Goal: Answer question/provide support: Share knowledge or assist other users

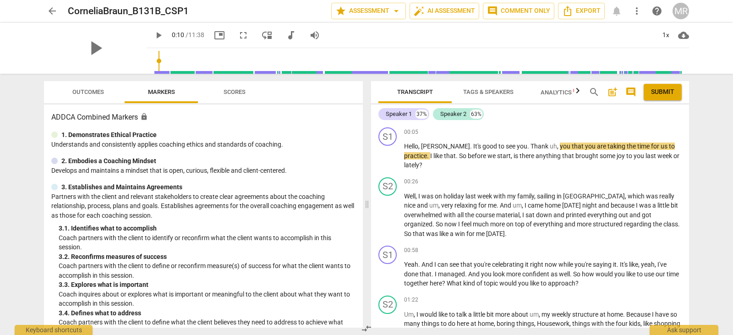
scroll to position [18, 0]
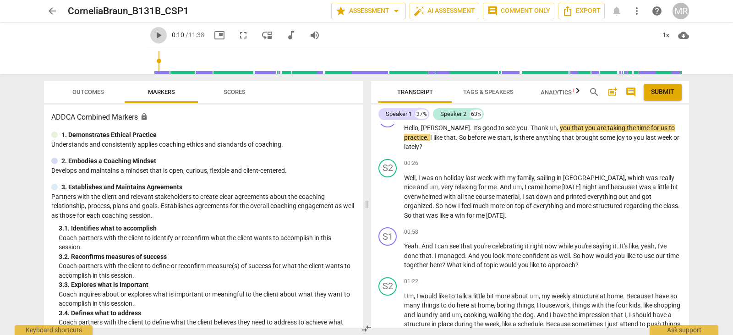
click at [164, 34] on span "play_arrow" at bounding box center [158, 35] width 11 height 11
click at [164, 38] on span "play_arrow" at bounding box center [158, 35] width 11 height 11
drag, startPoint x: 193, startPoint y: 39, endPoint x: 134, endPoint y: 52, distance: 61.0
click at [134, 52] on div "play_arrow play_arrow 0:10 / 11:38 picture_in_picture fullscreen move_down audi…" at bounding box center [366, 47] width 645 height 51
click at [107, 52] on span "play_arrow" at bounding box center [95, 48] width 24 height 24
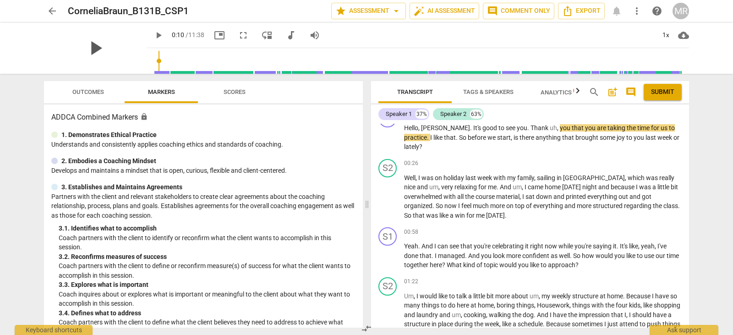
click at [107, 45] on span "play_arrow" at bounding box center [95, 48] width 24 height 24
click at [51, 11] on span "arrow_back" at bounding box center [52, 11] width 11 height 11
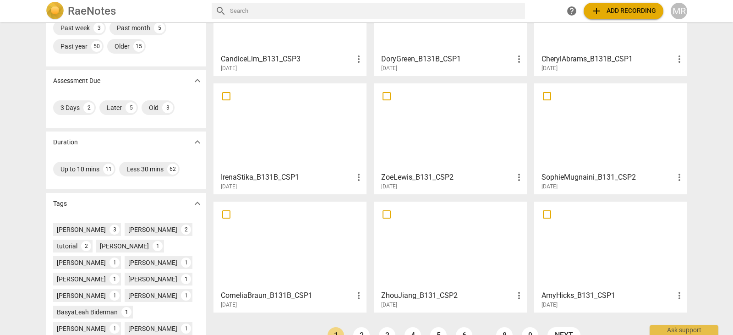
scroll to position [101, 0]
click at [330, 248] on div at bounding box center [290, 244] width 147 height 81
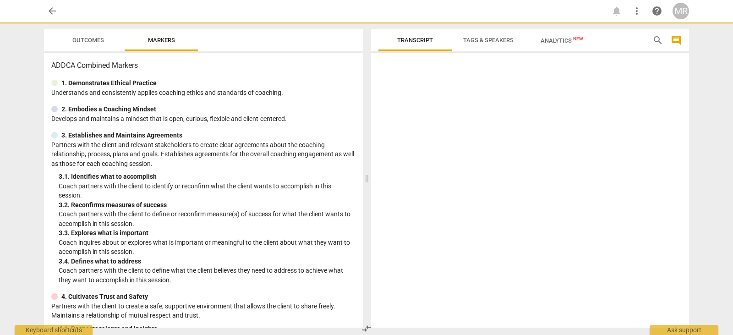
click at [330, 248] on p "Coach inquires about or explores what is important or meaningful to the client …" at bounding box center [207, 247] width 297 height 19
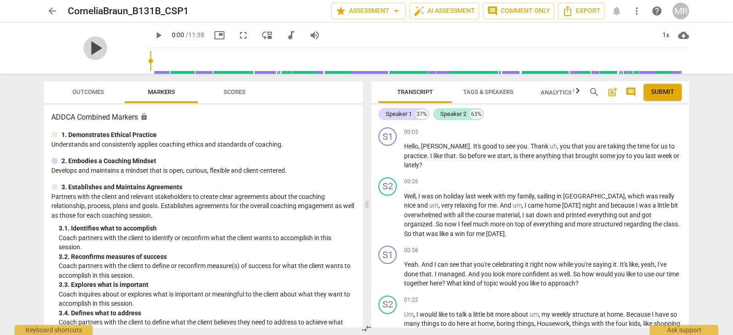
click at [107, 48] on span "play_arrow" at bounding box center [95, 48] width 24 height 24
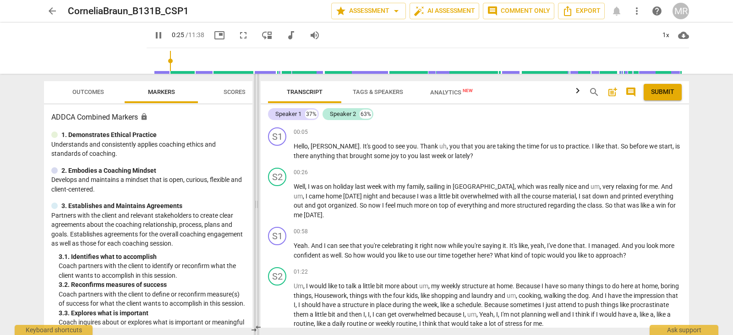
drag, startPoint x: 367, startPoint y: 204, endPoint x: 258, endPoint y: 199, distance: 109.2
click at [258, 199] on span at bounding box center [257, 204] width 6 height 261
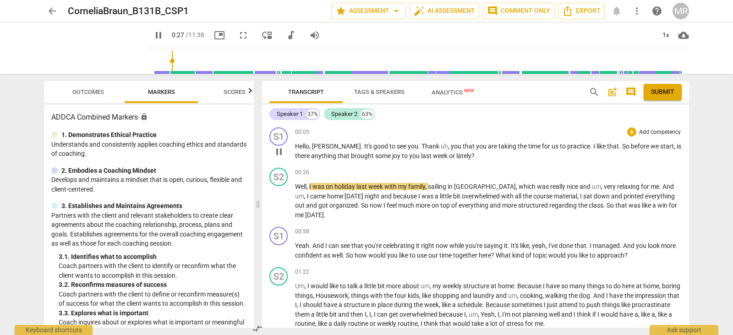
click at [660, 132] on p "Add competency" at bounding box center [660, 132] width 44 height 8
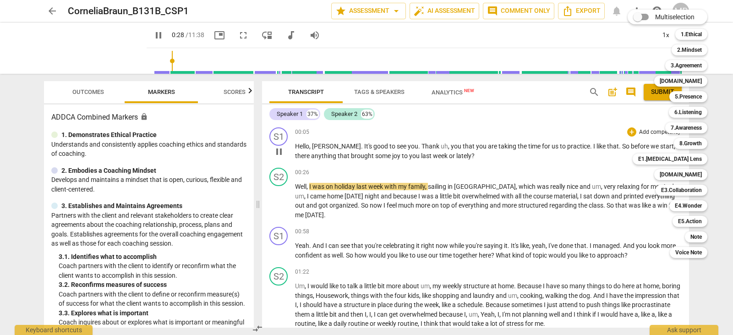
click at [660, 132] on div "Multiselection m 1.Ethical 1 2.Mindset 2 3.Agreement 3 [DOMAIN_NAME] 4 5.Presen…" at bounding box center [674, 133] width 101 height 253
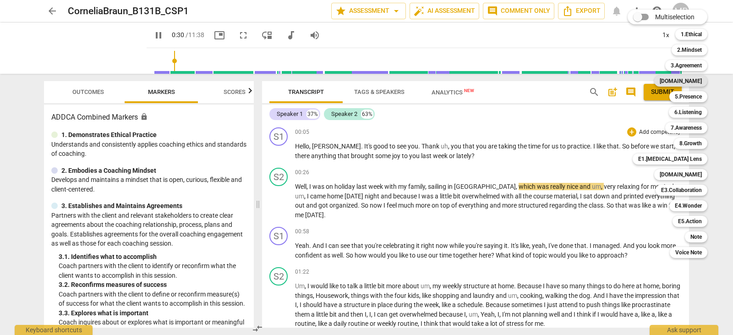
click at [696, 83] on b "[DOMAIN_NAME]" at bounding box center [681, 81] width 42 height 11
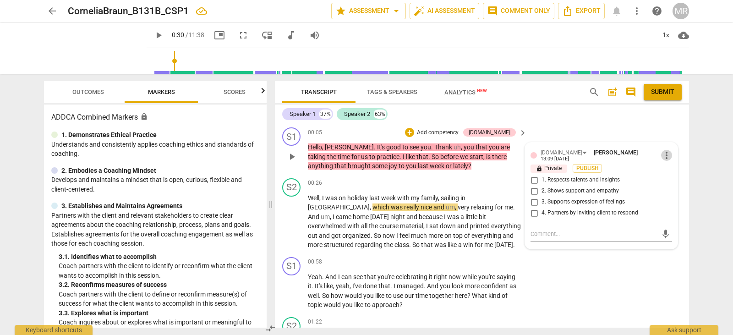
click at [662, 157] on span "more_vert" at bounding box center [666, 155] width 11 height 11
click at [668, 167] on li "Delete" at bounding box center [674, 170] width 32 height 17
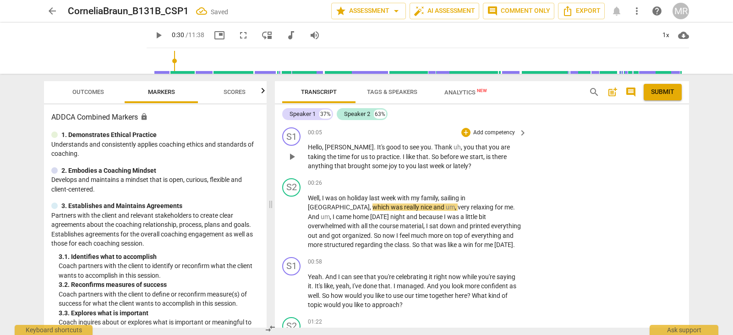
click at [499, 132] on p "Add competency" at bounding box center [495, 133] width 44 height 8
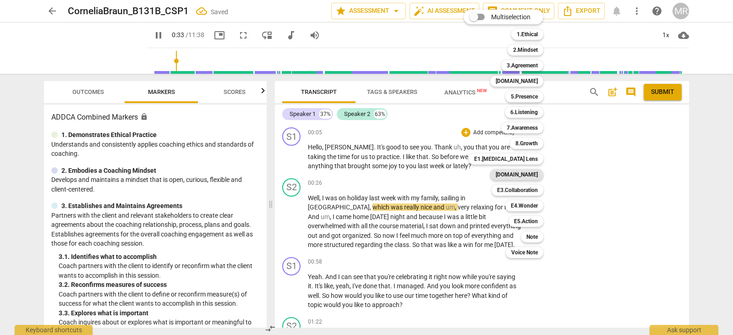
click at [528, 175] on b "[DOMAIN_NAME]" at bounding box center [517, 174] width 42 height 11
type input "33"
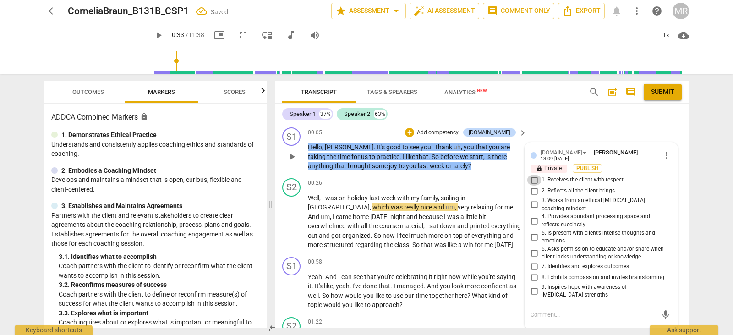
click at [534, 178] on input "1. Receives the client with respect" at bounding box center [534, 180] width 15 height 11
checkbox input "true"
click at [540, 310] on textarea at bounding box center [594, 314] width 127 height 9
type textarea "V"
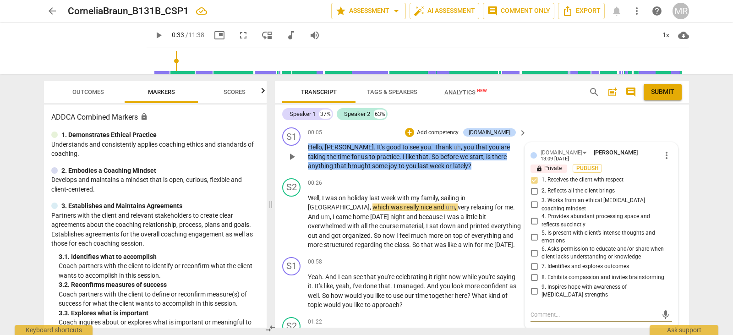
type textarea "V"
type textarea "VE"
type textarea "VEr"
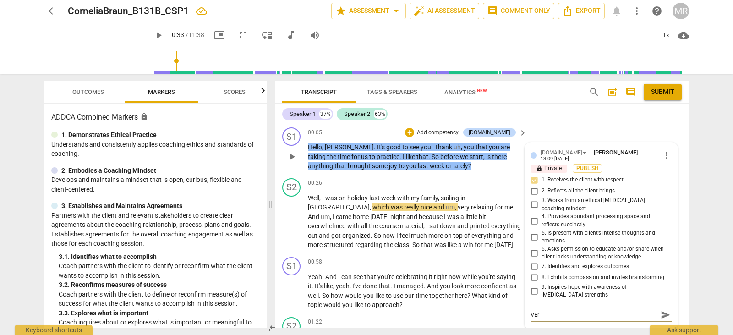
type textarea "VEry"
type textarea "VEry n"
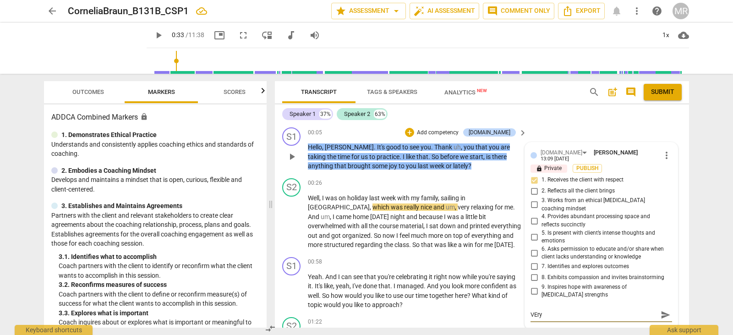
type textarea "VEry n"
type textarea "VEry ni"
type textarea "VEry n"
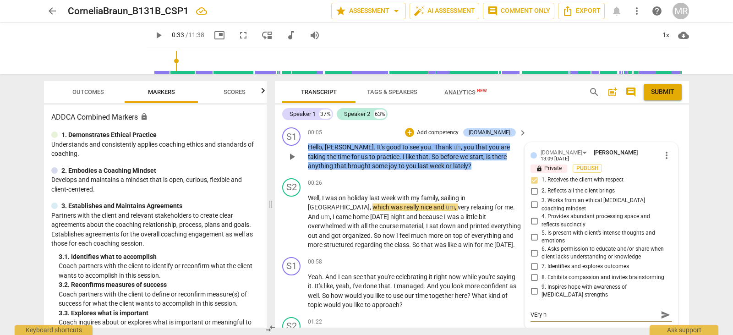
type textarea "VEry"
type textarea "VEr"
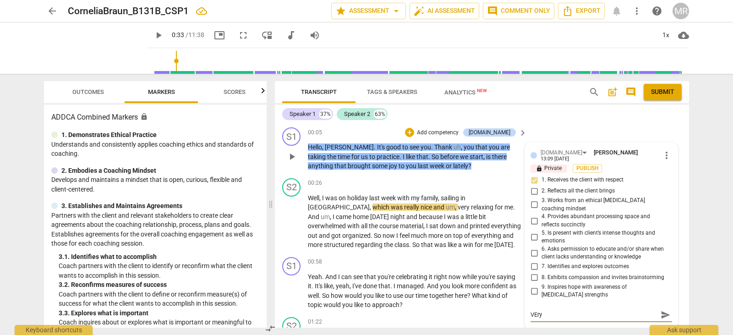
type textarea "VEr"
type textarea "VE"
type textarea "V"
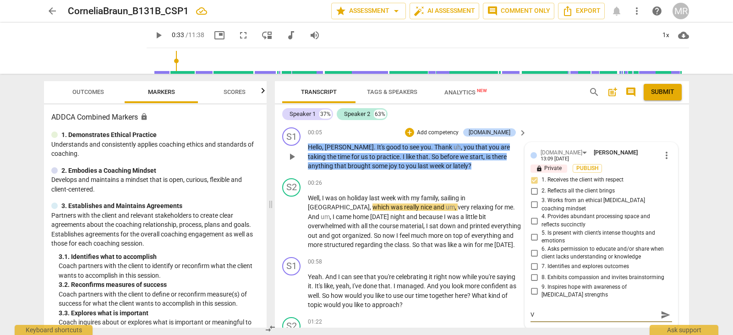
type textarea "Ve"
type textarea "Ver"
type textarea "Very"
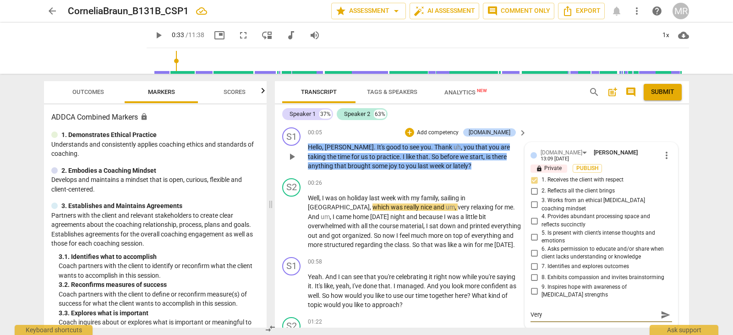
type textarea "Very"
type textarea "Very n"
type textarea "Very ni"
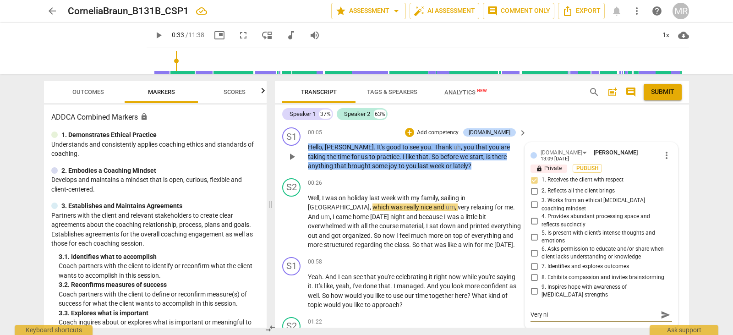
type textarea "Very nic"
type textarea "Very nice"
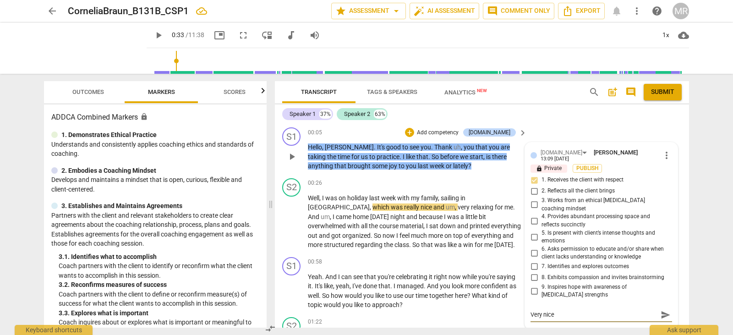
type textarea "Very nice"
type textarea "Very nice w"
type textarea "Very nice we"
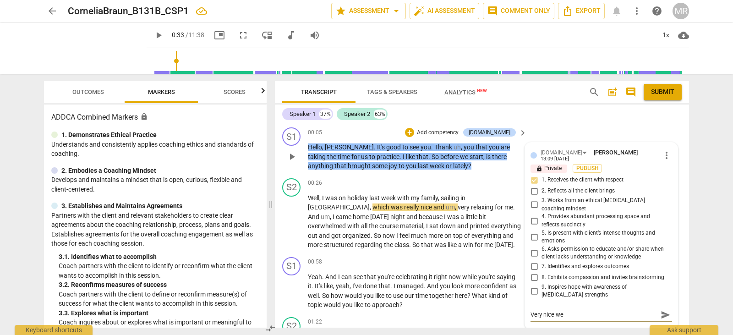
type textarea "Very nice wel"
type textarea "Very nice welc"
type textarea "Very nice welco"
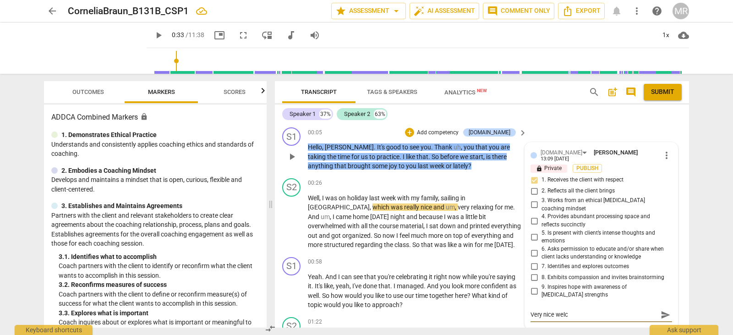
type textarea "Very nice welco"
type textarea "Very nice welcom"
type textarea "Very nice welcomi"
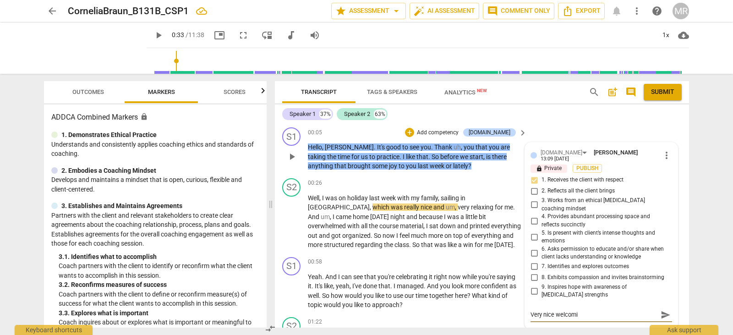
type textarea "Very nice welcomin"
type textarea "Very nice welcoming"
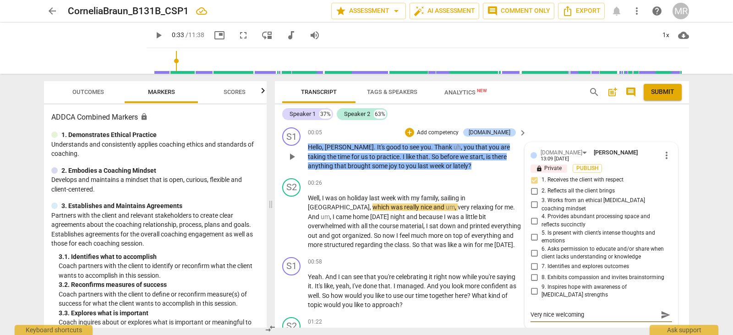
type textarea "Very nice welcoming"
type textarea "Very nice welcoming -"
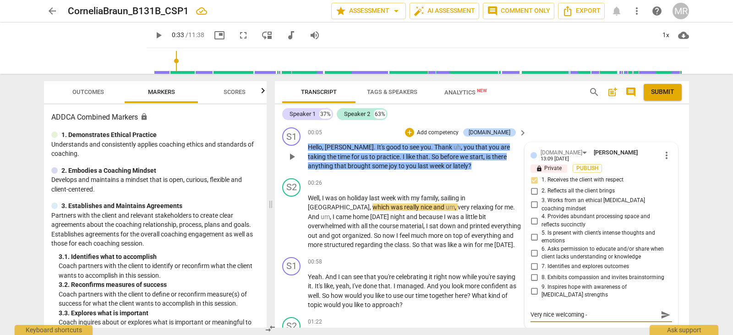
type textarea "Very nice welcoming - t"
type textarea "Very nice welcoming - ta"
type textarea "Very nice welcoming - t"
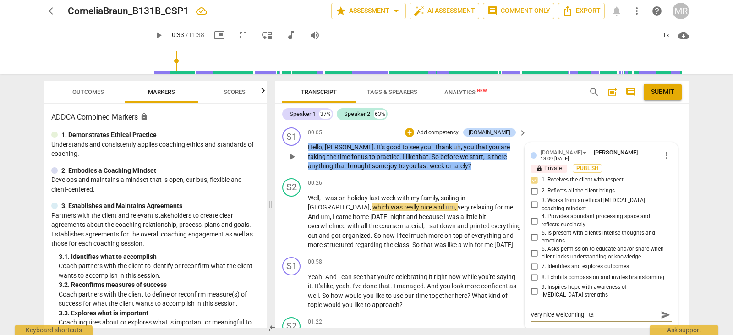
type textarea "Very nice welcoming - t"
type textarea "Very nice welcoming - th"
type textarea "Very nice welcoming - tha"
type textarea "Very nice welcoming - than"
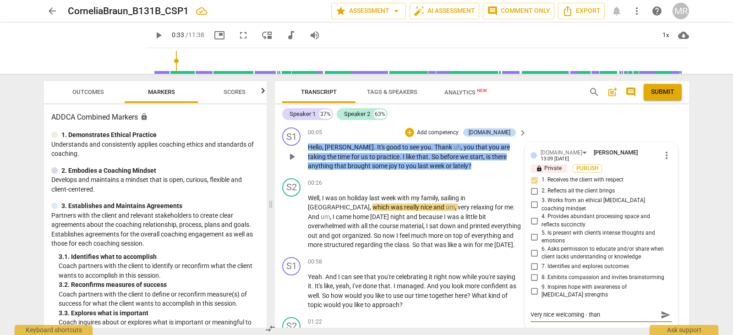
type textarea "Very nice welcoming - thank"
type textarea "Very nice welcoming - [PERSON_NAME]"
type textarea "Very nice welcoming - thankin"
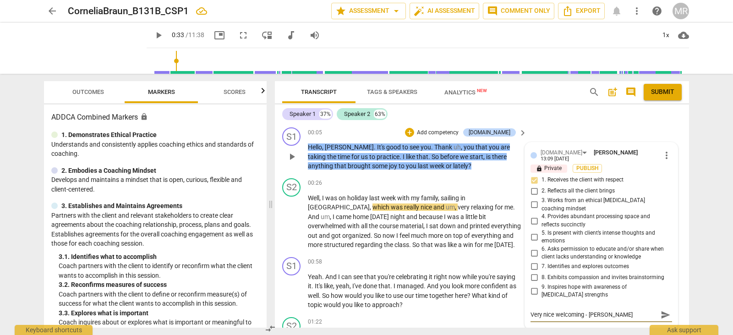
type textarea "Very nice welcoming - thankin"
type textarea "Very nice welcoming - thanking"
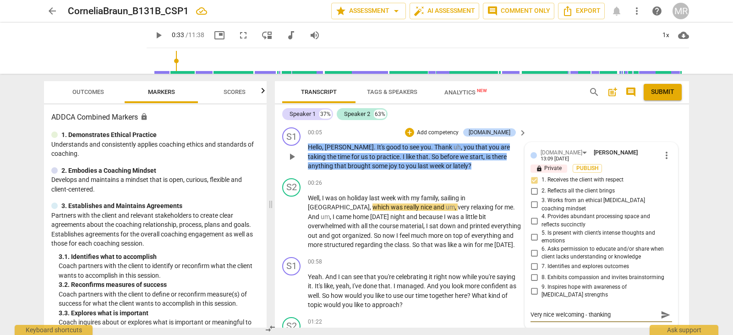
type textarea "Very nice welcoming - thanking h"
type textarea "Very nice welcoming - thanking he"
type textarea "Very nice welcoming - thanking her"
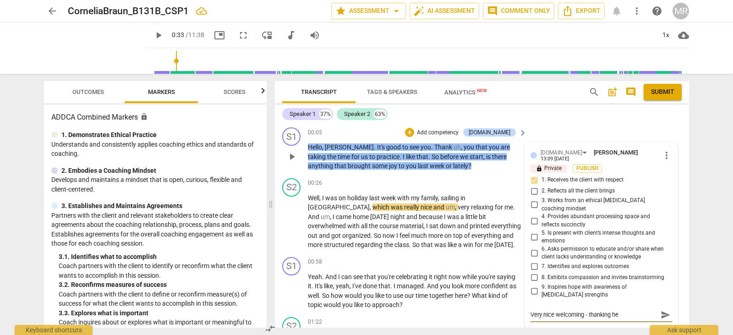
type textarea "Very nice welcoming - thanking her"
type textarea "Very nice welcoming - thanking her t"
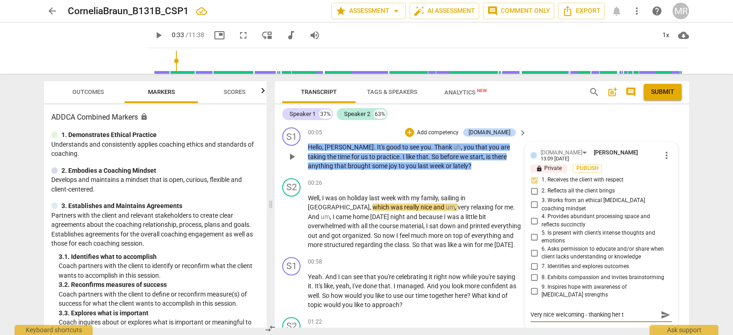
type textarea "Very nice welcoming - thanking her"
type textarea "Very nice welcoming - thanking her f"
type textarea "Very nice welcoming - thanking her fo"
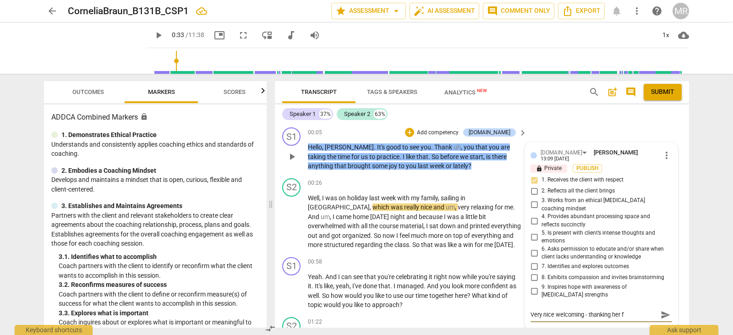
type textarea "Very nice welcoming - thanking her fo"
type textarea "Very nice welcoming - thanking her for"
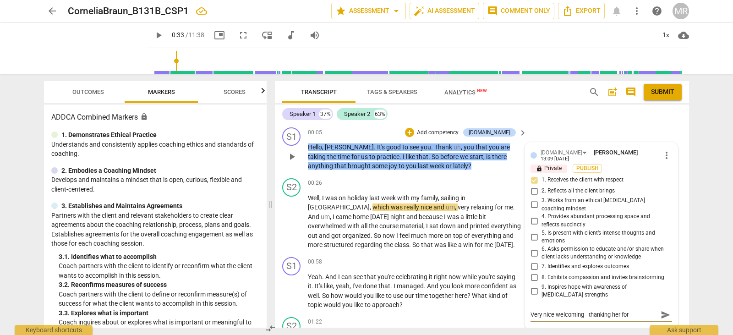
type textarea "Very nice welcoming - thanking her for t"
type textarea "Very nice welcoming - thanking her for ta"
type textarea "Very nice welcoming - thanking her for [PERSON_NAME]"
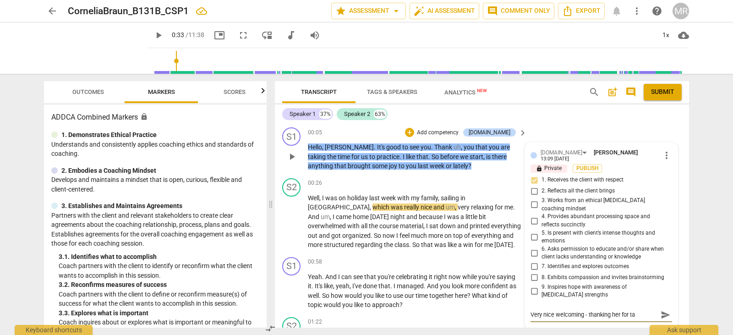
type textarea "Very nice welcoming - thanking her for [PERSON_NAME]"
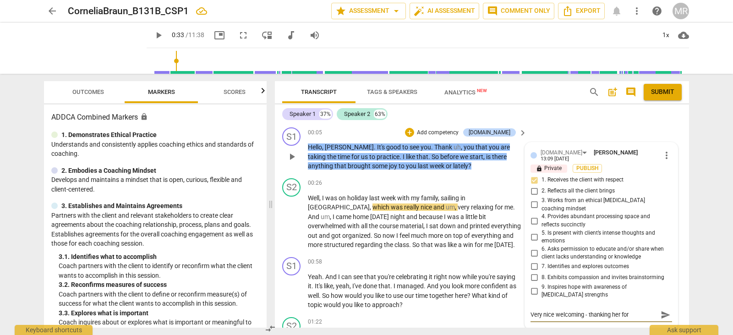
type textarea "Very nice welcoming - thanking her for taking"
type textarea "Very nice welcoming - thanking her for taking t"
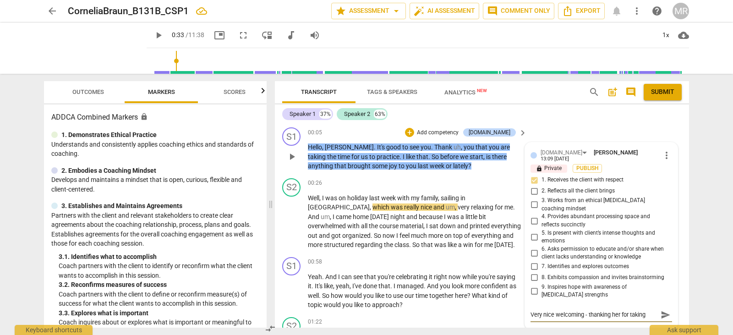
type textarea "Very nice welcoming - thanking her for taking t"
type textarea "Very nice welcoming - thanking her for taking th"
type textarea "Very nice welcoming - thanking her for taking the"
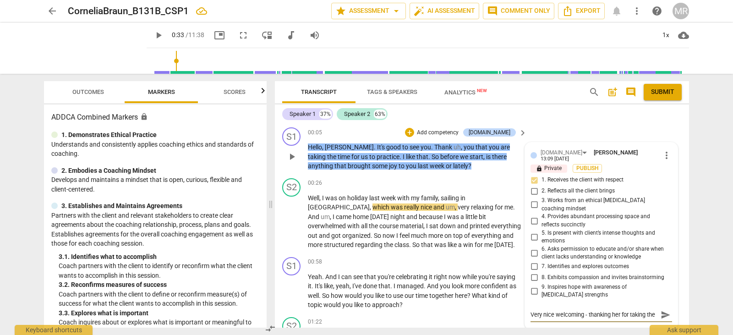
scroll to position [8, 0]
type textarea "Very nice welcoming - thanking her for taking the"
type textarea "Very nice welcoming - thanking her for taking the t"
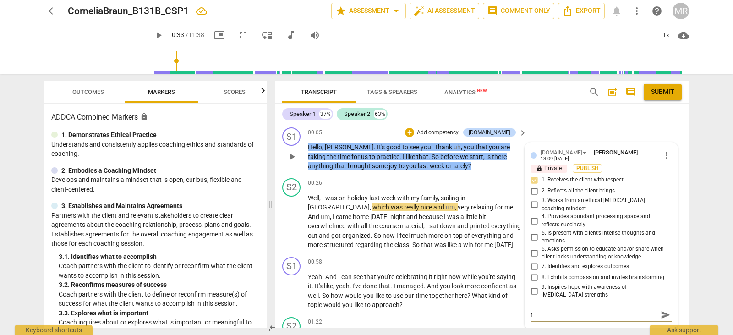
type textarea "Very nice welcoming - thanking her for taking the ti"
type textarea "Very nice welcoming - thanking her for taking the [PERSON_NAME]"
type textarea "Very nice welcoming - thanking her for taking the time"
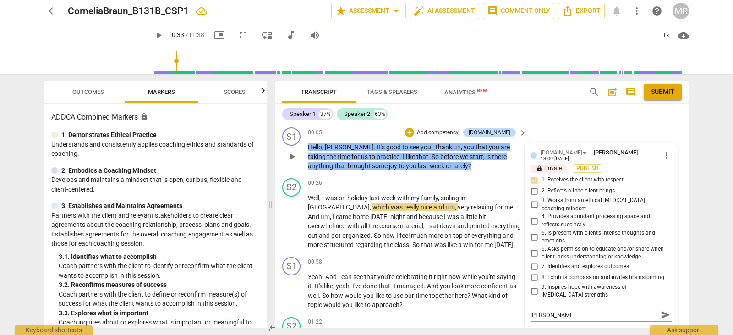
type textarea "Very nice welcoming - thanking her for taking the time"
type textarea "Very nice welcoming - thanking her for taking the time f"
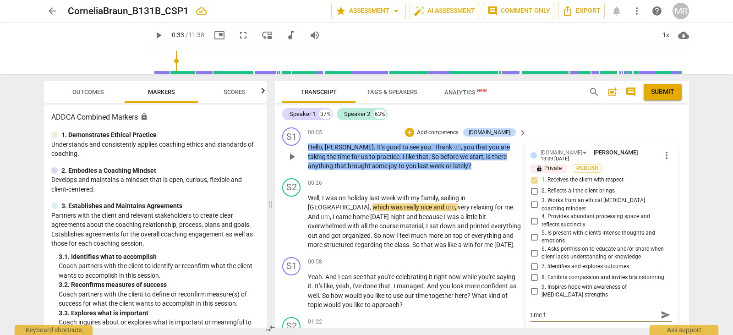
type textarea "Very nice welcoming - thanking her for taking the time fo"
type textarea "Very nice welcoming - thanking her for taking the time for"
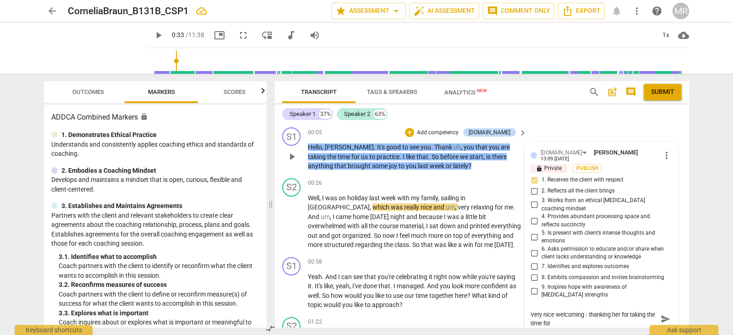
type textarea "Very nice welcoming - thanking her for taking the time for"
type textarea "Very nice welcoming - thanking her for taking the time for y"
type textarea "Very nice welcoming - thanking her for taking the time for yo"
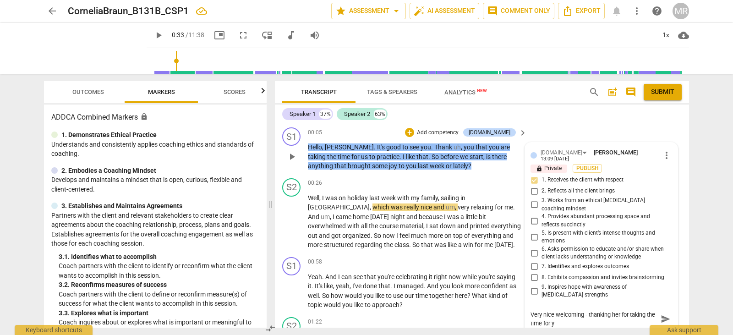
type textarea "Very nice welcoming - thanking her for taking the time for yo"
type textarea "Very nice welcoming - thanking her for taking the time for you"
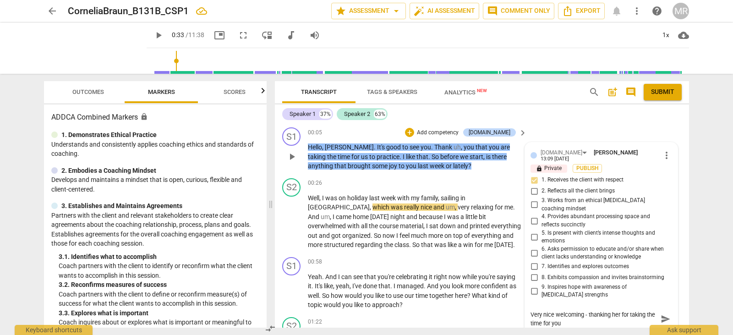
type textarea "Very nice welcoming - thanking her for taking the time for you t"
type textarea "Very nice welcoming - thanking her for taking the time for you to"
type textarea "Very nice welcoming - thanking her for taking the time for you to p"
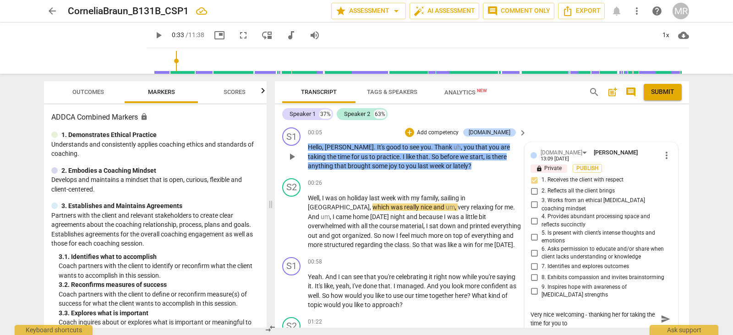
type textarea "Very nice welcoming - thanking her for taking the time for you to p"
type textarea "Very nice welcoming - thanking her for taking the time for you to pr"
type textarea "Very nice welcoming - thanking her for taking the time for you to pra"
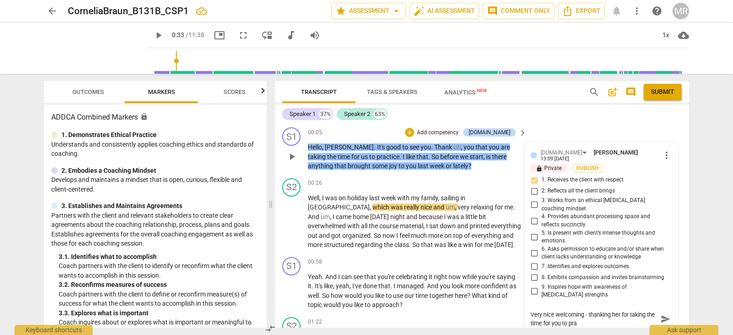
type textarea "Very nice welcoming - thanking her for taking the time for you to prac"
type textarea "Very nice welcoming - thanking her for taking the time for you to pract"
type textarea "Very nice welcoming - thanking her for taking the time for you to practi"
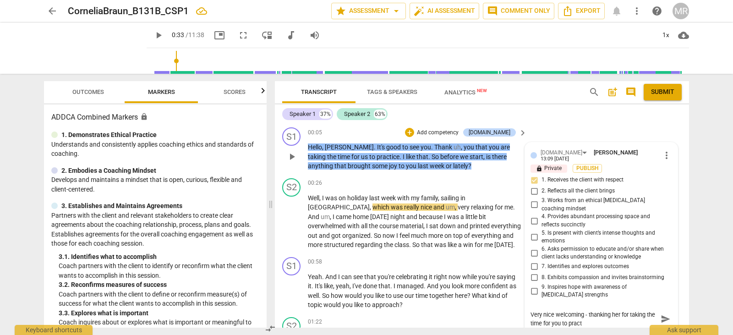
type textarea "Very nice welcoming - thanking her for taking the time for you to practi"
type textarea "Very nice welcoming - thanking her for taking the time for you to practic"
type textarea "Very nice welcoming - thanking her for taking the time for you to practice"
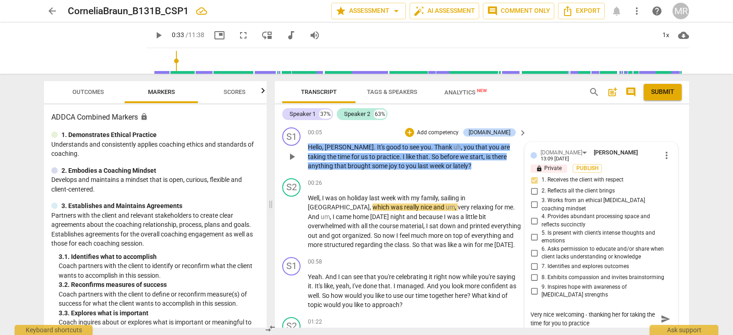
type textarea "Very nice welcoming - thanking her for taking the time for you to practice"
type textarea "Very nice welcoming - thanking her for taking the time for you to practice a"
type textarea "Very nice welcoming - thanking her for taking the time for you to practice an"
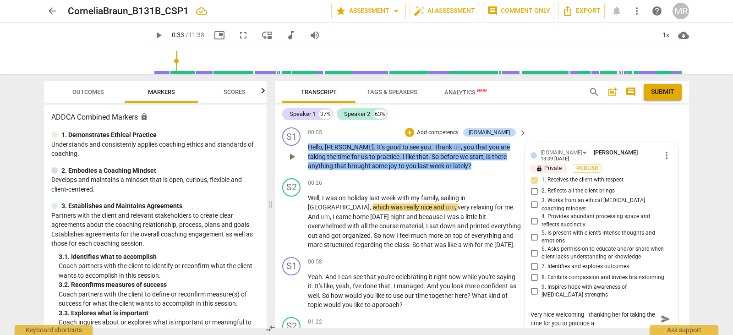
type textarea "Very nice welcoming - thanking her for taking the time for you to practice an"
type textarea "Very nice welcoming - thanking her for taking the time for you to practice and"
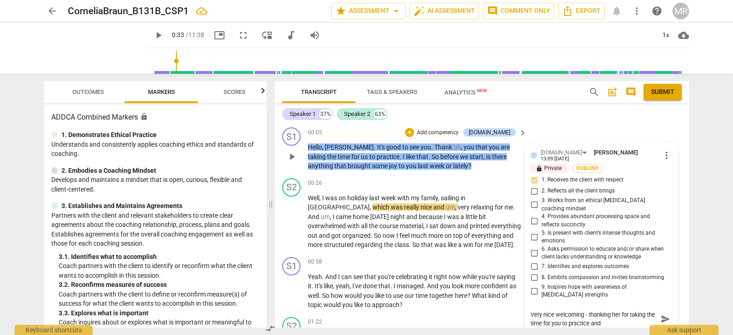
type textarea "Very nice welcoming - thanking her for taking the time for you to practice and a"
type textarea "Very nice welcoming - thanking her for taking the time for you to practice and"
type textarea "Very nice welcoming - thanking her for taking the time for you to practice and a"
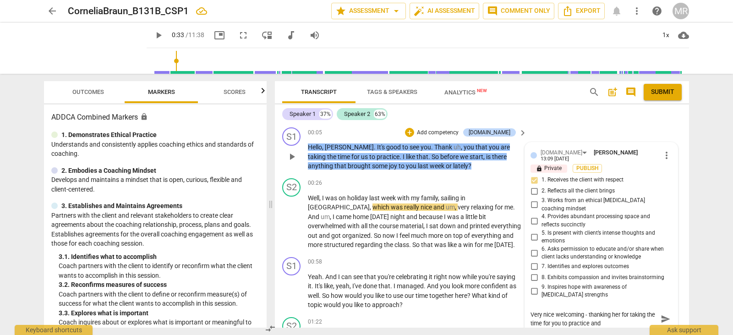
type textarea "Very nice welcoming - thanking her for taking the time for you to practice and a"
type textarea "Very nice welcoming - thanking her for taking the time for you to practice and …"
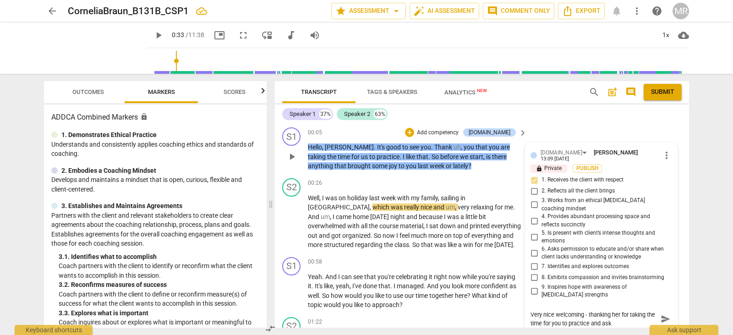
type textarea "Very nice welcoming - thanking her for taking the time for you to practice and …"
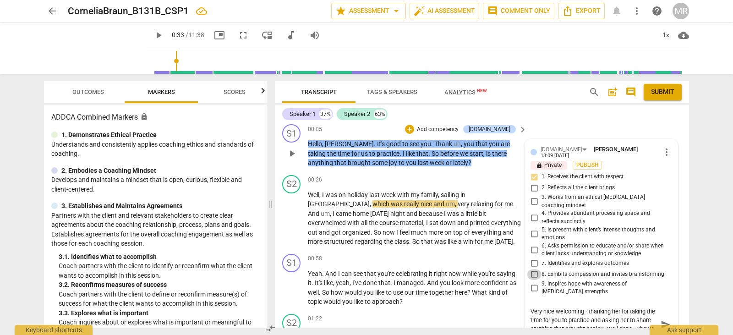
click at [536, 270] on input "8. Exhibits compassion and invites brainstorming" at bounding box center [534, 274] width 15 height 11
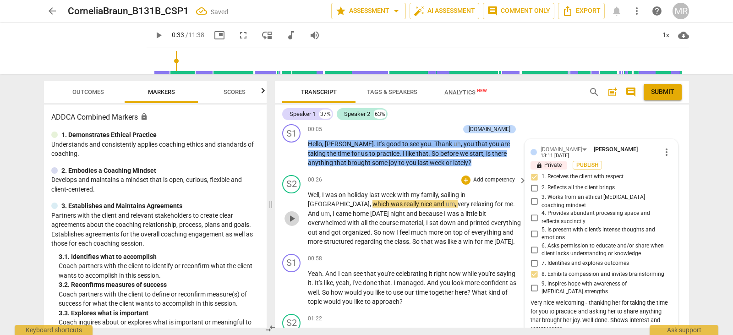
click at [292, 222] on span "play_arrow" at bounding box center [291, 218] width 11 height 11
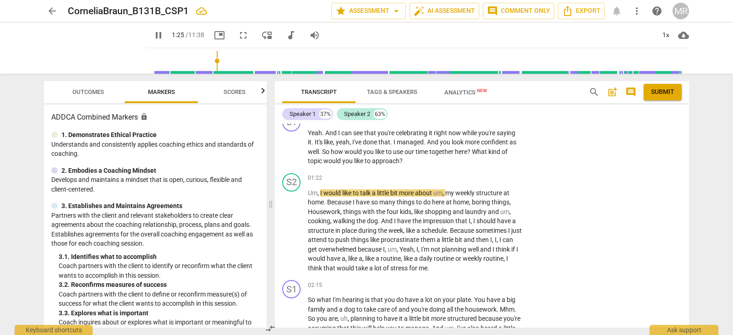
scroll to position [124, 0]
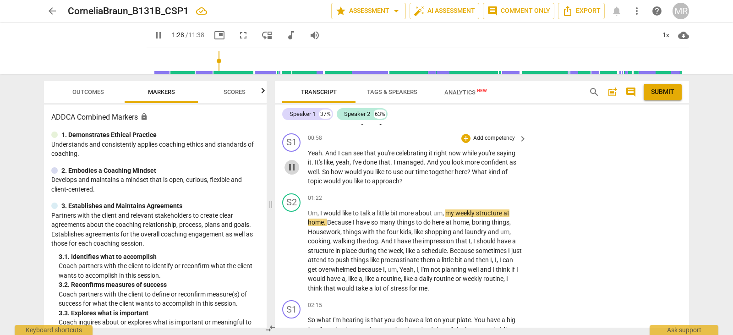
click at [289, 168] on span "pause" at bounding box center [291, 167] width 11 height 11
click at [289, 168] on span "play_arrow" at bounding box center [291, 167] width 11 height 11
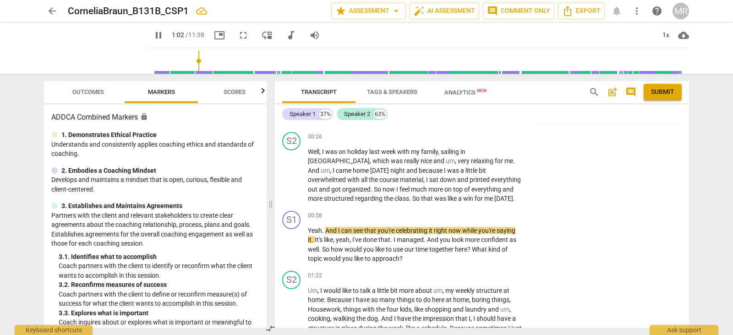
scroll to position [36, 0]
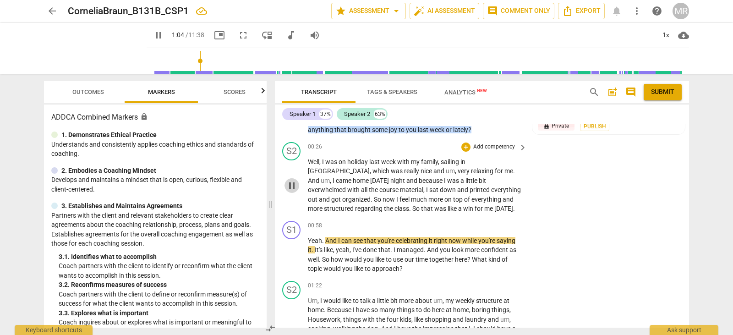
click at [293, 187] on span "pause" at bounding box center [291, 185] width 11 height 11
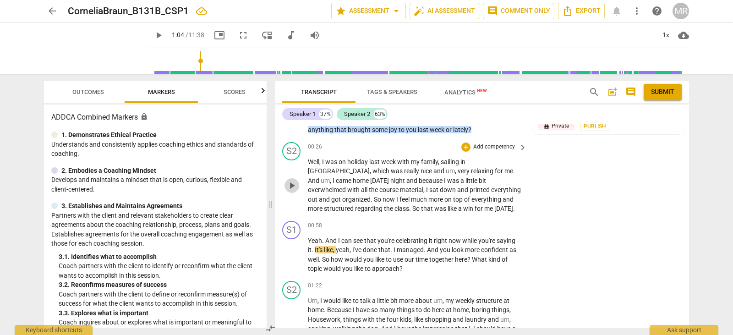
click at [293, 187] on span "play_arrow" at bounding box center [291, 185] width 11 height 11
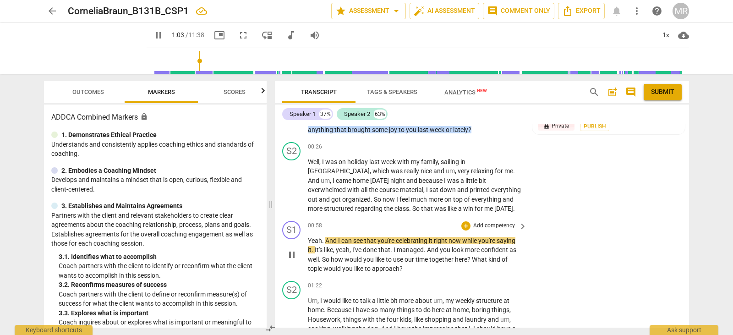
click at [496, 224] on p "Add competency" at bounding box center [495, 226] width 44 height 8
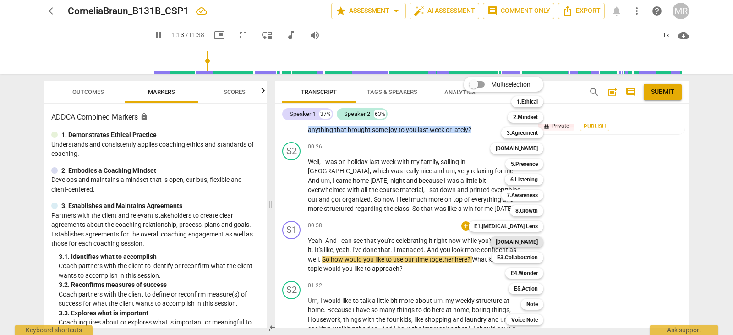
click at [524, 244] on b "[DOMAIN_NAME]" at bounding box center [517, 242] width 42 height 11
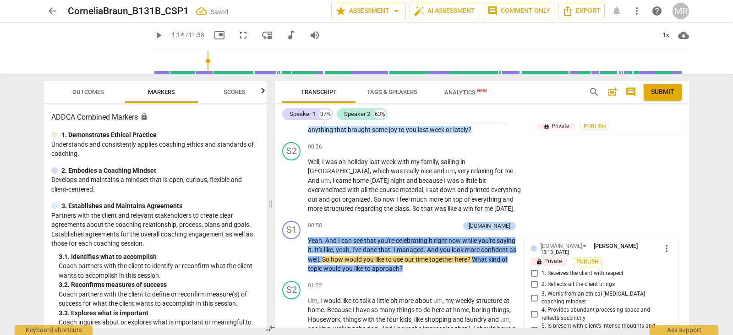
scroll to position [205, 0]
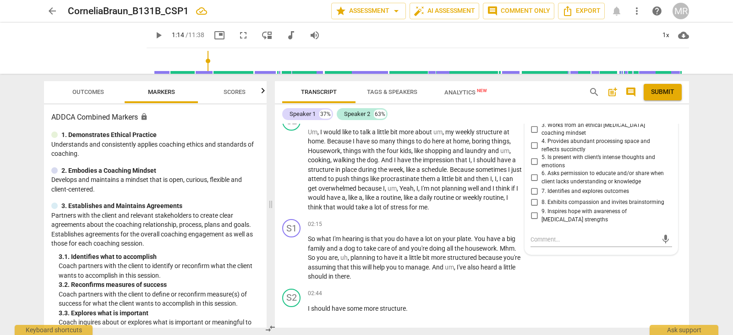
click at [613, 170] on span "6. Asks permission to educate and/or share when client lacks understanding or k…" at bounding box center [605, 178] width 127 height 16
click at [542, 172] on input "6. Asks permission to educate and/or share when client lacks understanding or k…" at bounding box center [534, 177] width 15 height 11
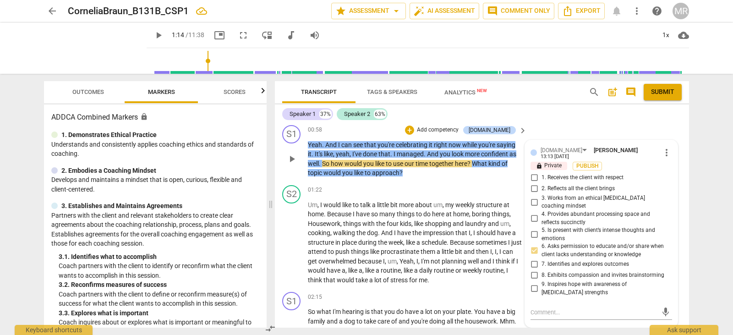
scroll to position [132, 0]
click at [532, 173] on input "1. Receives the client with respect" at bounding box center [534, 178] width 15 height 11
click at [534, 197] on input "3. Works from an ethical [MEDICAL_DATA] coaching mindset" at bounding box center [534, 202] width 15 height 11
click at [534, 189] on input "2. Reflects all the client brings" at bounding box center [534, 189] width 15 height 11
click at [534, 246] on input "6. Asks permission to educate and/or share when client lacks understanding or k…" at bounding box center [534, 251] width 15 height 11
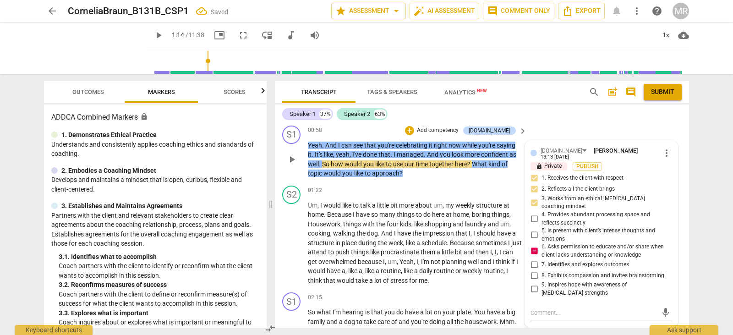
click at [534, 246] on input "6. Asks permission to educate and/or share when client lacks understanding or k…" at bounding box center [534, 251] width 15 height 11
click at [540, 308] on textarea at bounding box center [594, 312] width 127 height 9
click at [534, 197] on input "3. Works from an ethical [MEDICAL_DATA] coaching mindset" at bounding box center [534, 202] width 15 height 11
click at [537, 308] on textarea at bounding box center [594, 312] width 127 height 9
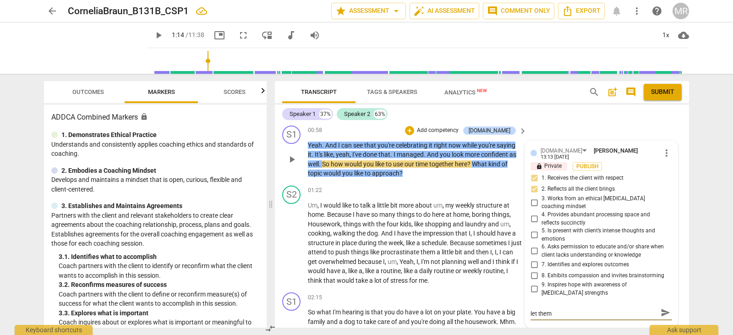
scroll to position [0, 0]
click at [451, 130] on p "Add competency" at bounding box center [438, 131] width 44 height 8
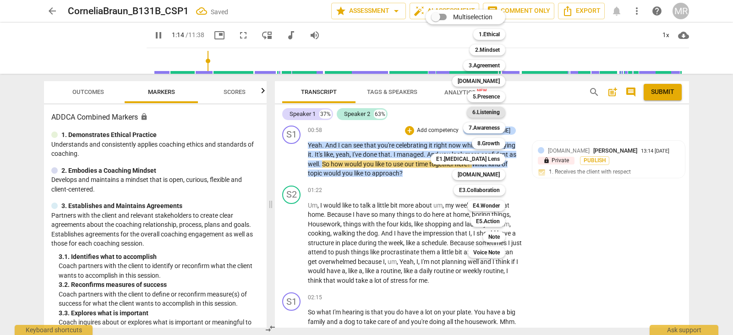
click at [495, 108] on b "6.Listening" at bounding box center [487, 112] width 28 height 11
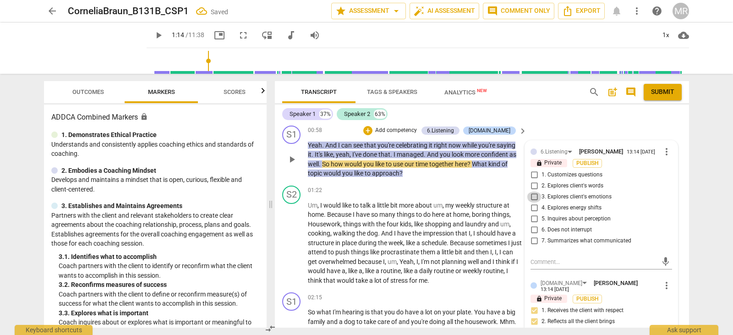
click at [535, 197] on input "3. Explores client's emotions" at bounding box center [534, 197] width 15 height 11
click at [532, 229] on input "6. Does not interrupt" at bounding box center [534, 230] width 15 height 11
click at [483, 193] on p "Add competency" at bounding box center [495, 191] width 44 height 8
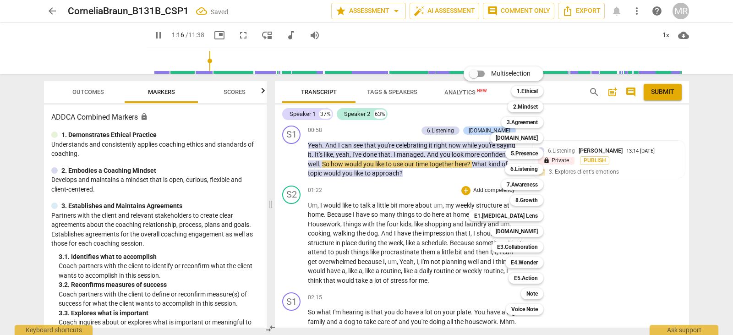
click at [303, 237] on div at bounding box center [366, 167] width 733 height 335
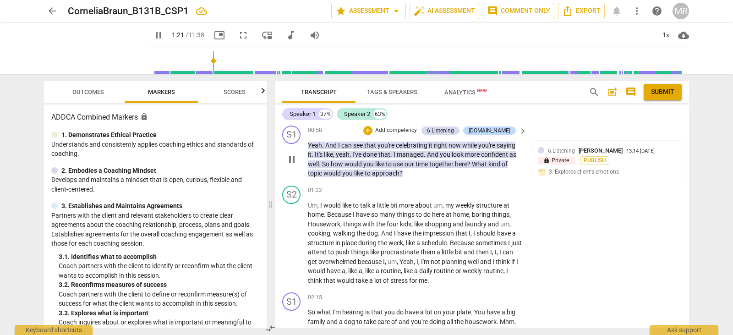
click at [418, 130] on p "Add competency" at bounding box center [396, 131] width 44 height 8
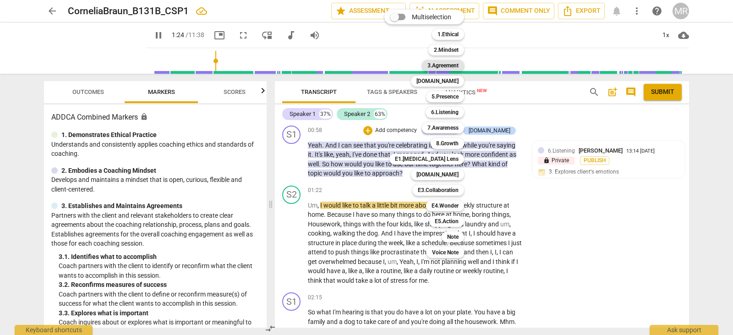
click at [451, 69] on b "3.Agreement" at bounding box center [443, 65] width 31 height 11
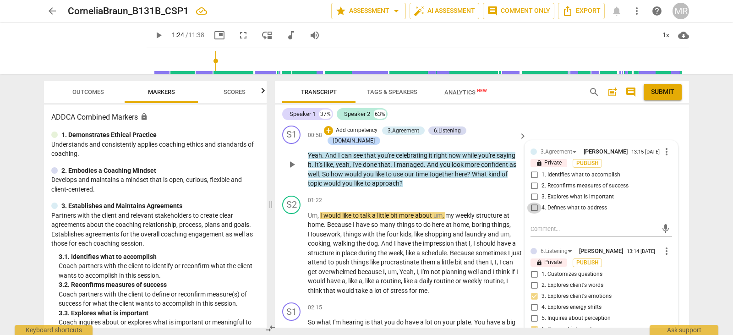
click at [535, 210] on input "4. Defines what to address" at bounding box center [534, 208] width 15 height 11
click at [534, 173] on input "1. Identifies what to accomplish" at bounding box center [534, 175] width 15 height 11
click at [538, 232] on textarea at bounding box center [594, 229] width 127 height 9
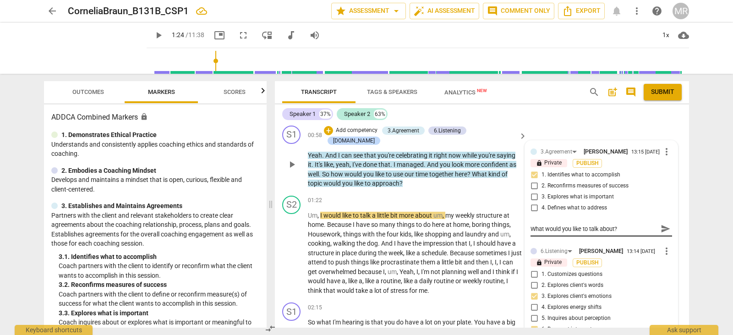
drag, startPoint x: 528, startPoint y: 226, endPoint x: 530, endPoint y: 235, distance: 9.3
click at [531, 228] on textarea "What would you like to talk about?" at bounding box center [594, 229] width 127 height 9
click at [531, 227] on textarea "What would you like to talk about?" at bounding box center [594, 229] width 127 height 9
drag, startPoint x: 627, startPoint y: 229, endPoint x: 536, endPoint y: 235, distance: 91.4
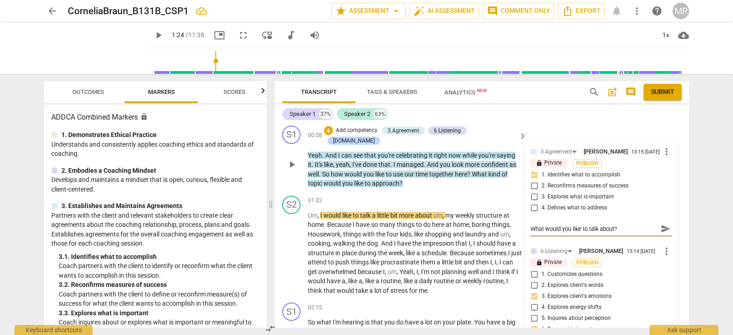
click at [536, 235] on div "What would you like to talk about? What would you like to talk about? send" at bounding box center [602, 229] width 142 height 15
click at [286, 248] on span "play_arrow" at bounding box center [292, 253] width 15 height 11
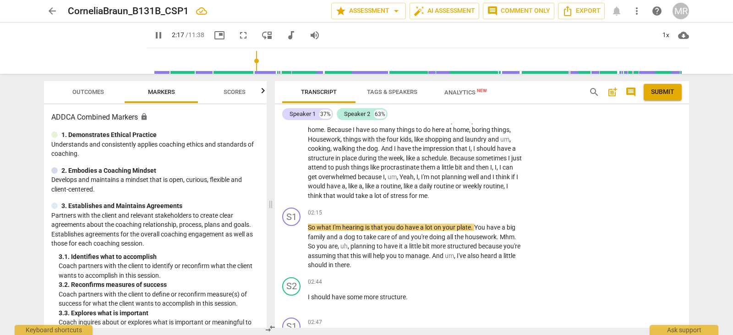
scroll to position [232, 0]
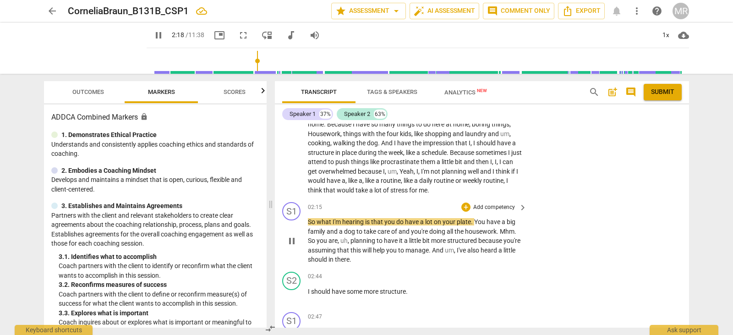
click at [499, 204] on p "Add competency" at bounding box center [495, 208] width 44 height 8
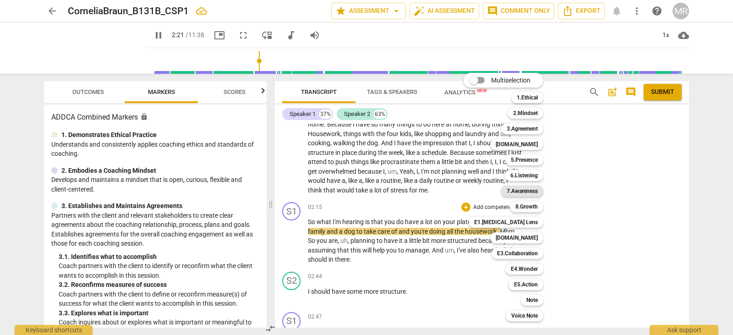
click at [536, 193] on b "7.Awareness" at bounding box center [522, 191] width 31 height 11
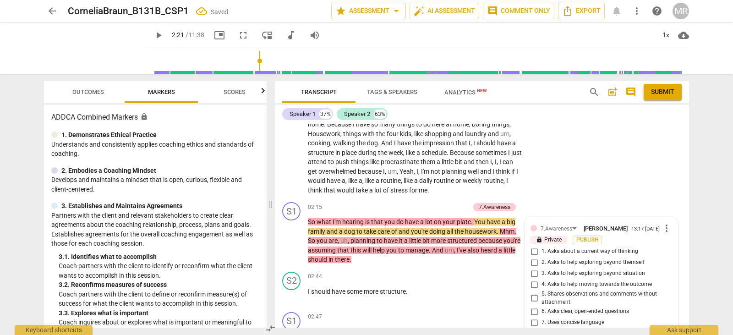
scroll to position [351, 0]
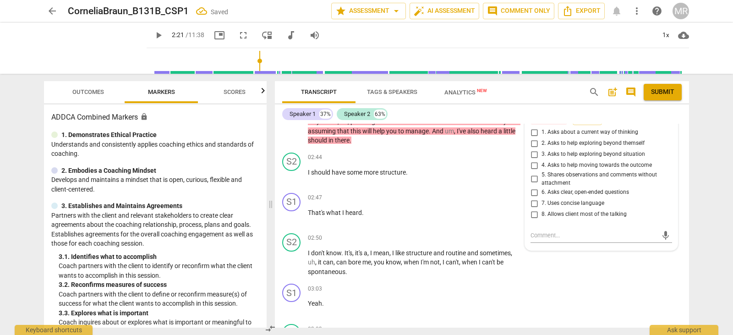
drag, startPoint x: 690, startPoint y: 166, endPoint x: 691, endPoint y: 157, distance: 8.7
click at [691, 157] on div "Transcript Tags & Speakers Analytics New search post_add comment Submit Speaker…" at bounding box center [483, 204] width 425 height 261
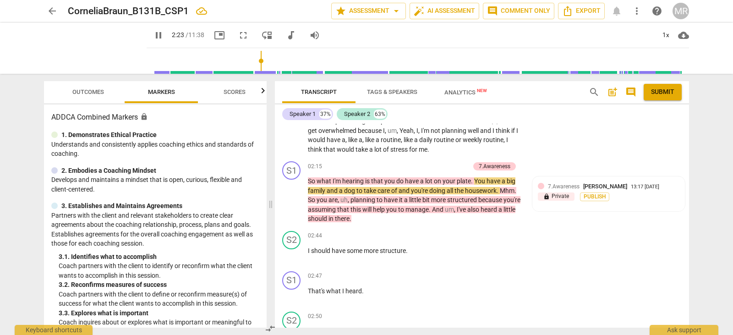
scroll to position [262, 0]
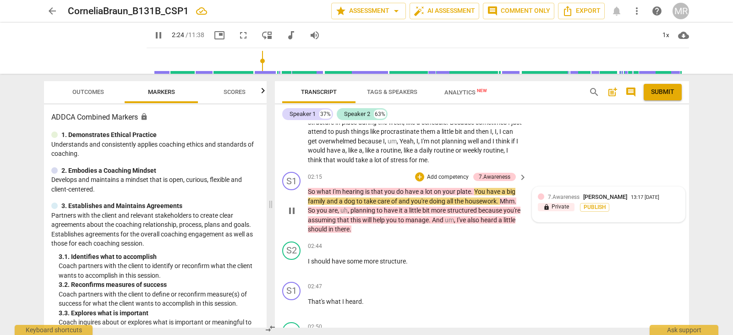
click at [565, 194] on span "7.Awareness" at bounding box center [564, 197] width 32 height 6
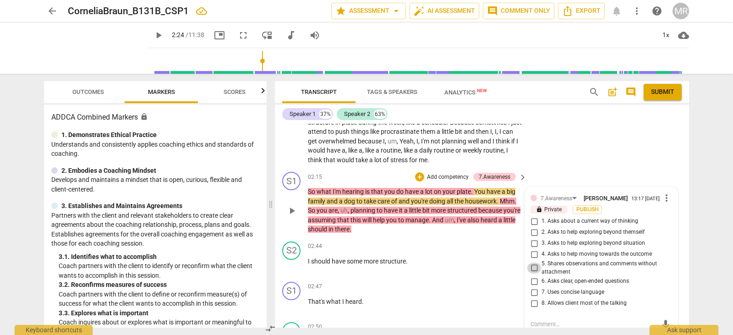
click at [534, 263] on input "5. Shares observations and comments without attachment" at bounding box center [534, 268] width 15 height 11
click at [536, 320] on textarea at bounding box center [594, 324] width 127 height 9
click at [538, 320] on textarea "REcapping for clarification is a great way to be sure you and your client are o…" at bounding box center [594, 328] width 127 height 17
click at [653, 323] on textarea "Recapping for clarification is a great way to be sure you and your client are o…" at bounding box center [594, 328] width 127 height 17
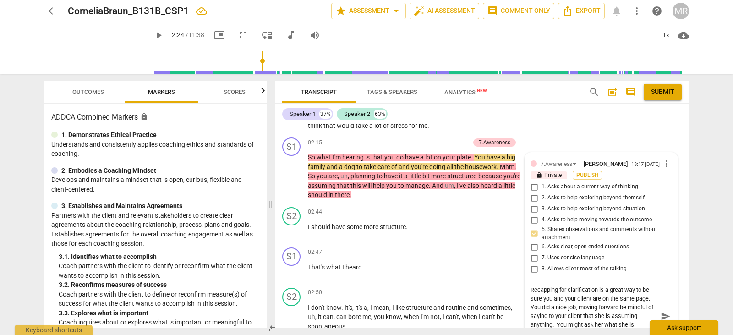
scroll to position [9, 0]
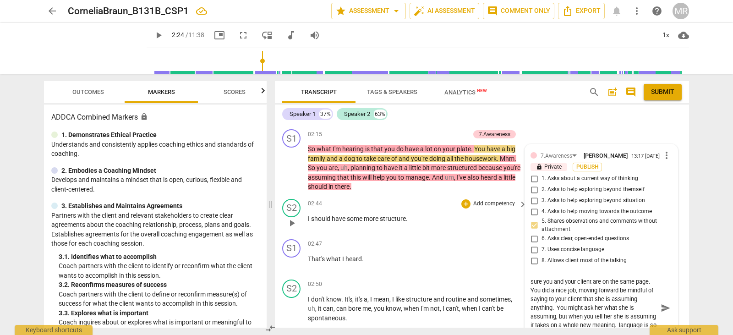
click at [416, 203] on div "02:44 + Add competency keyboard_arrow_right I should have some more structure ." at bounding box center [418, 215] width 220 height 33
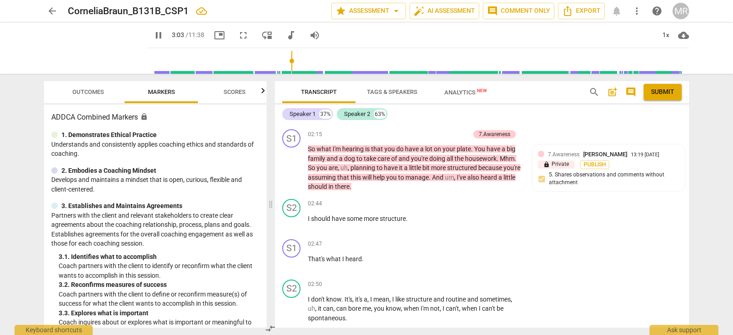
scroll to position [517, 0]
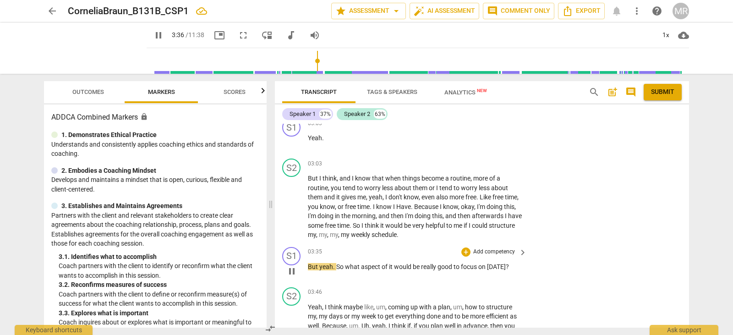
click at [501, 248] on p "Add competency" at bounding box center [495, 252] width 44 height 8
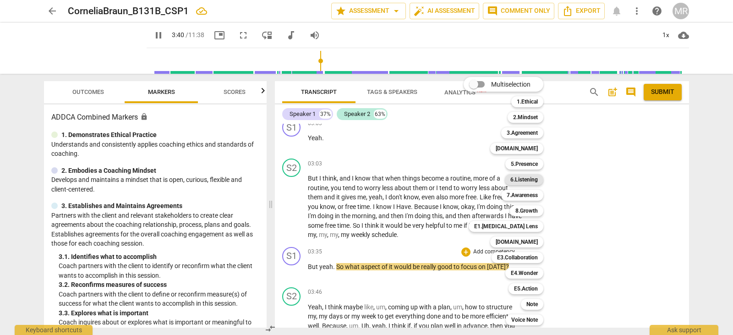
click at [535, 179] on b "6.Listening" at bounding box center [525, 179] width 28 height 11
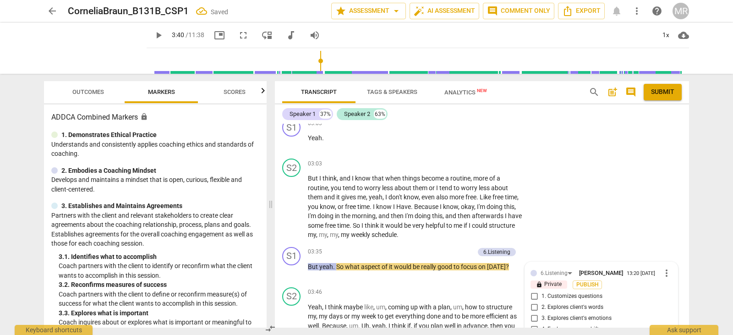
scroll to position [664, 0]
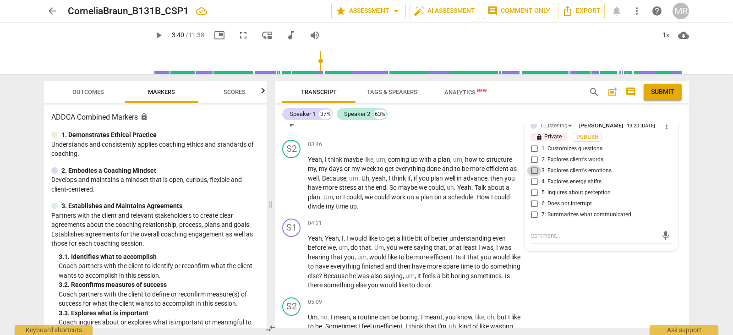
click at [535, 165] on input "3. Explores client's emotions" at bounding box center [534, 170] width 15 height 11
drag, startPoint x: 535, startPoint y: 169, endPoint x: 534, endPoint y: 174, distance: 5.1
click at [534, 176] on input "4. Explores energy shifts" at bounding box center [534, 181] width 15 height 11
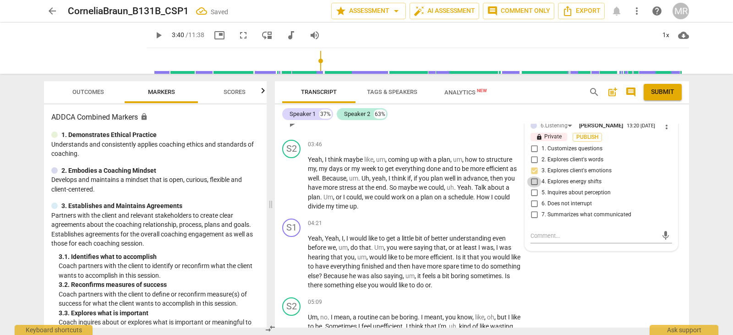
click at [534, 176] on input "4. Explores energy shifts" at bounding box center [534, 181] width 15 height 11
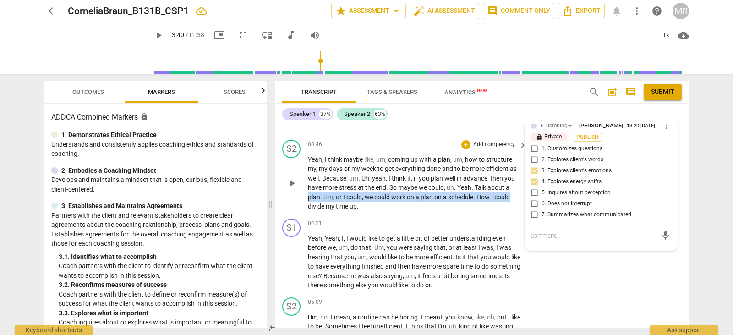
drag, startPoint x: 686, startPoint y: 189, endPoint x: 686, endPoint y: 180, distance: 8.7
click at [686, 180] on div "S2 play_arrow pause 03:46 + Add competency keyboard_arrow_right Yeah , I think …" at bounding box center [482, 175] width 414 height 79
click at [685, 163] on div "S2 play_arrow pause 03:46 + Add competency keyboard_arrow_right Yeah , I think …" at bounding box center [482, 175] width 414 height 79
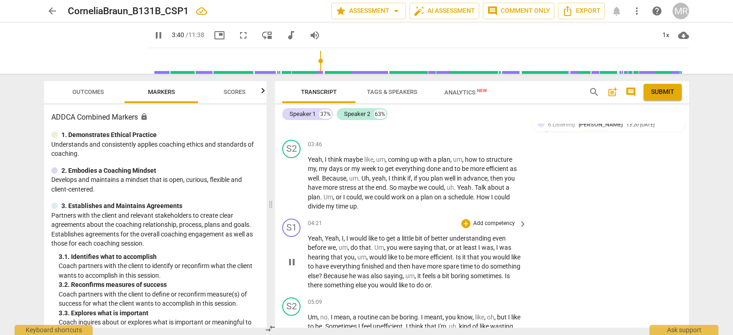
click at [447, 223] on div "04:21 + Add competency keyboard_arrow_right Yeah , Yeah , I , I would like to g…" at bounding box center [418, 255] width 220 height 72
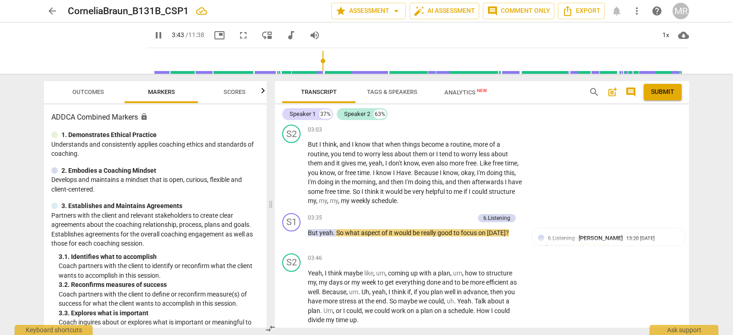
scroll to position [551, 0]
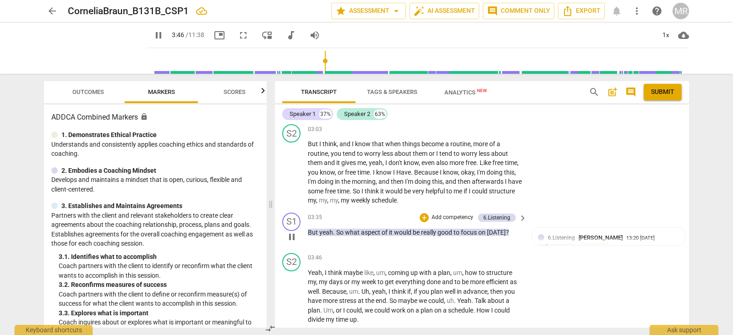
click at [455, 214] on p "Add competency" at bounding box center [453, 218] width 44 height 8
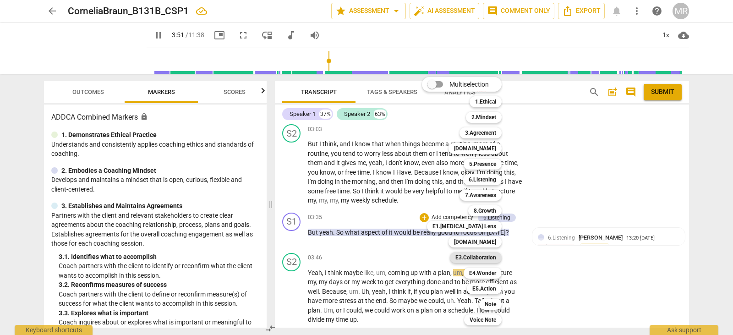
click at [476, 258] on b "E3.Collaboration" at bounding box center [476, 257] width 41 height 11
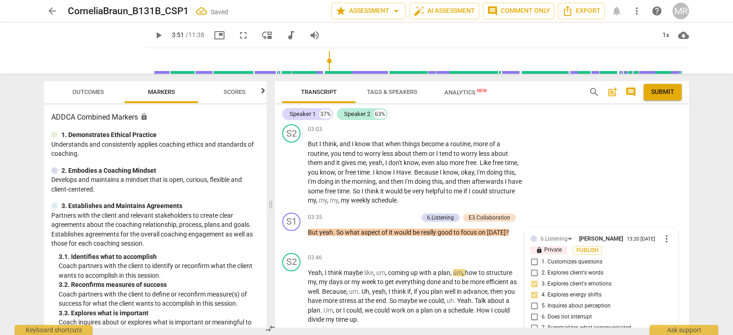
scroll to position [664, 0]
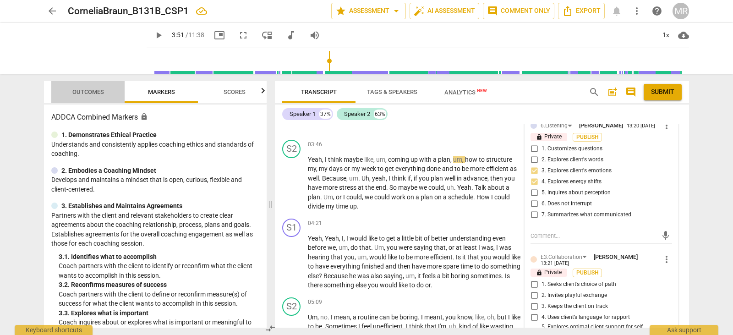
click at [92, 92] on span "Outcomes" at bounding box center [88, 91] width 32 height 7
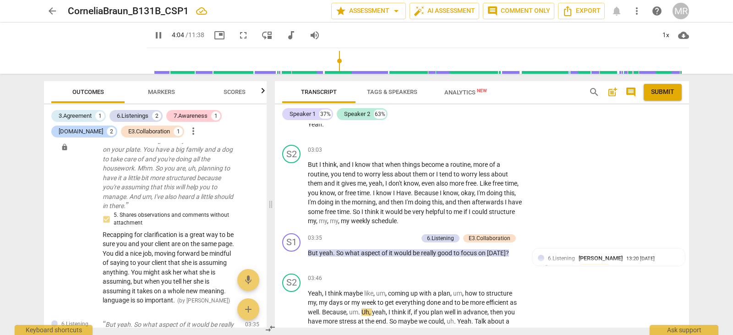
scroll to position [515, 0]
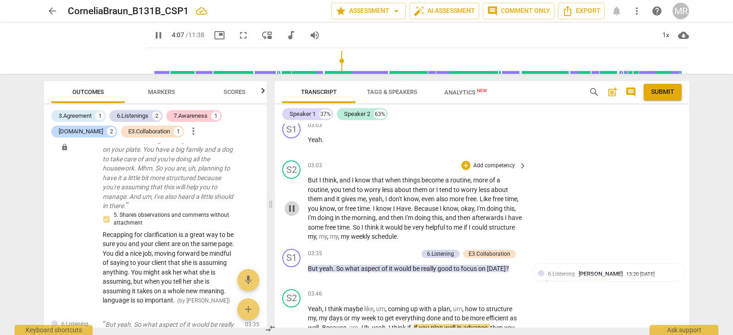
click at [292, 203] on span "pause" at bounding box center [291, 208] width 11 height 11
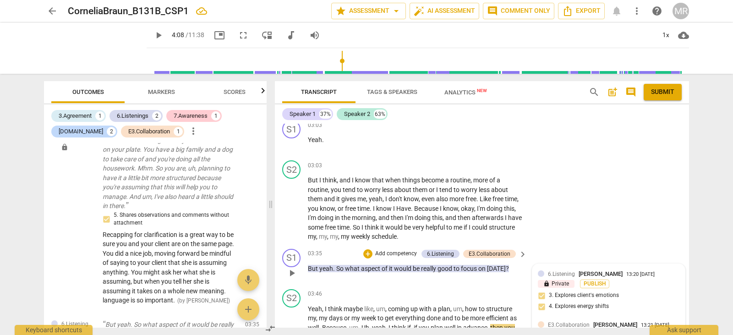
click at [666, 270] on div "6.Listening [PERSON_NAME] 13:20 [DATE]" at bounding box center [614, 274] width 132 height 9
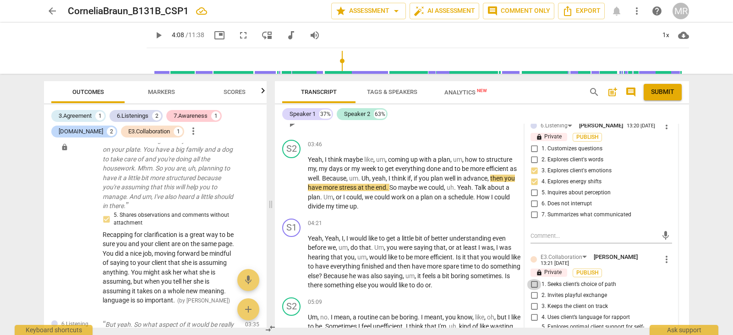
click at [534, 279] on input "1. Seeks client’s choice of path" at bounding box center [534, 284] width 15 height 11
click at [663, 254] on span "more_vert" at bounding box center [666, 259] width 11 height 11
click at [625, 278] on div at bounding box center [366, 167] width 733 height 335
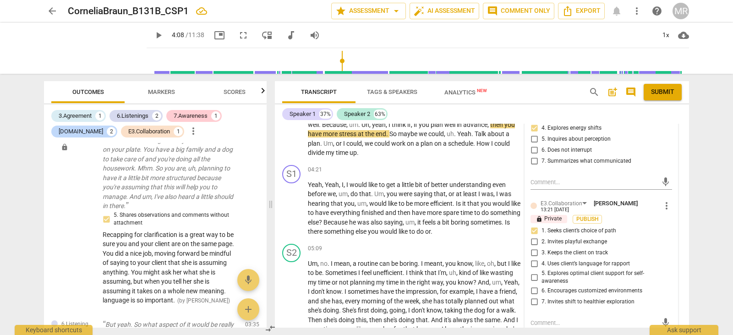
scroll to position [719, 0]
click at [534, 317] on textarea at bounding box center [594, 321] width 127 height 9
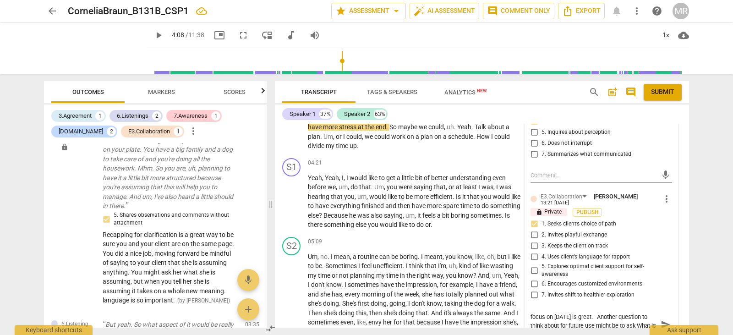
scroll to position [0, 0]
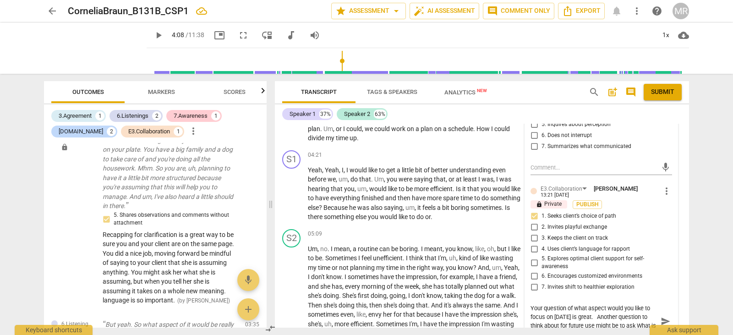
click at [532, 325] on textarea "Your question of what aspect would you like to focus on [DATE] is great. Anothe…" at bounding box center [594, 321] width 127 height 35
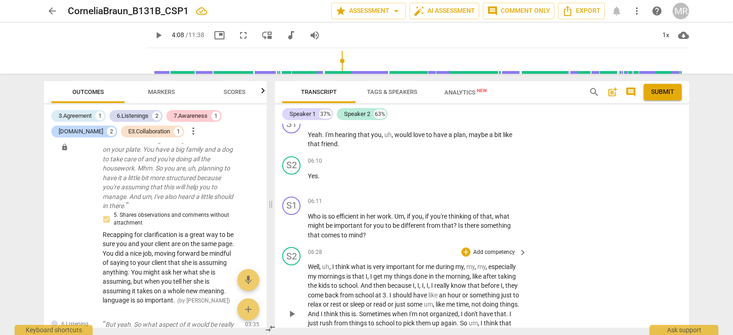
scroll to position [993, 0]
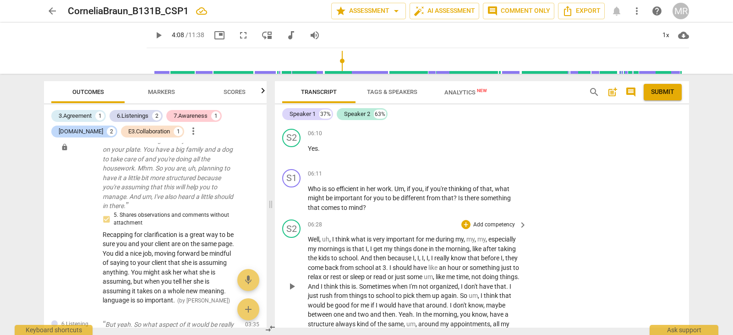
drag, startPoint x: 609, startPoint y: 325, endPoint x: 557, endPoint y: 319, distance: 52.1
click at [557, 319] on div "S1 play_arrow pause 00:05 + Add competency [DOMAIN_NAME] keyboard_arrow_right H…" at bounding box center [482, 226] width 414 height 204
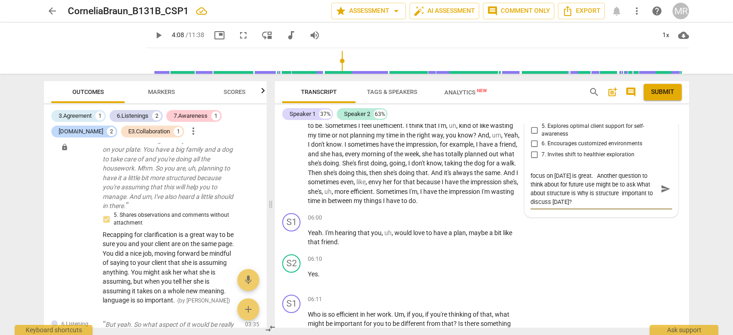
scroll to position [870, 0]
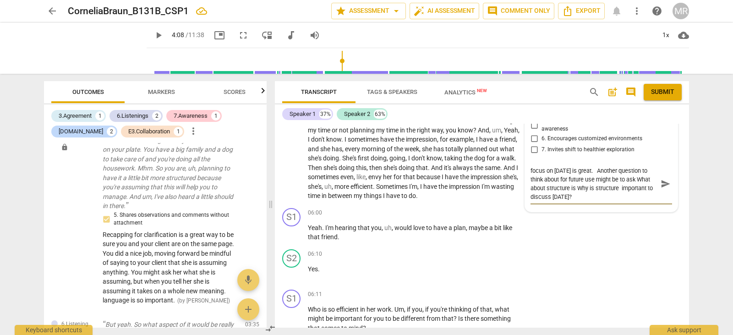
drag, startPoint x: 555, startPoint y: 188, endPoint x: 606, endPoint y: 186, distance: 51.9
click at [606, 186] on textarea "Your question of what aspect would you like to focus on [DATE] is great. Anothe…" at bounding box center [594, 183] width 127 height 35
drag, startPoint x: 606, startPoint y: 186, endPoint x: 650, endPoint y: 176, distance: 45.1
click at [650, 176] on textarea "Your question of what aspect would you like to focus on [DATE] is great. Anothe…" at bounding box center [594, 183] width 127 height 35
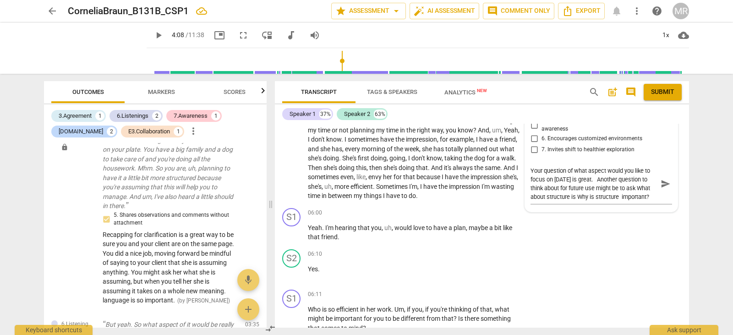
click at [596, 145] on label "7. Invites shift to healthier exploration" at bounding box center [598, 149] width 142 height 11
click at [542, 145] on input "7. Invites shift to healthier exploration" at bounding box center [534, 149] width 15 height 11
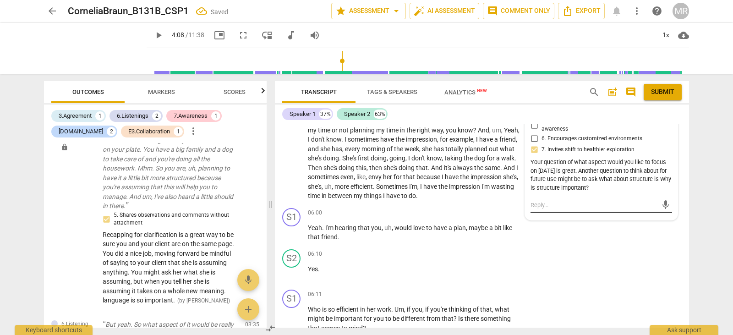
click at [590, 198] on div "mic" at bounding box center [602, 205] width 142 height 15
click at [609, 176] on div "Your question of what aspect would you like to focus on [DATE] is great. Anothe…" at bounding box center [602, 175] width 142 height 34
click at [685, 212] on div "S1 play_arrow pause 06:00 + Add competency keyboard_arrow_right Yeah . I'm hear…" at bounding box center [482, 224] width 414 height 41
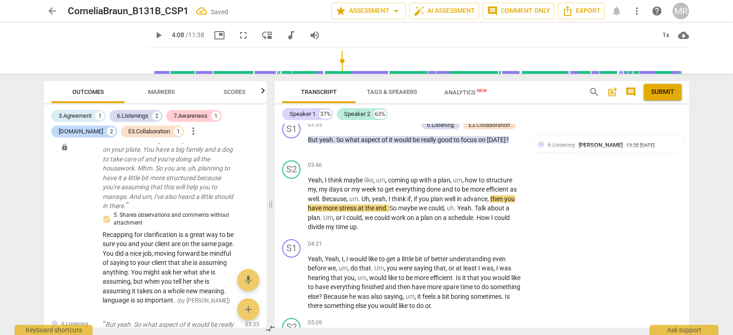
scroll to position [638, 0]
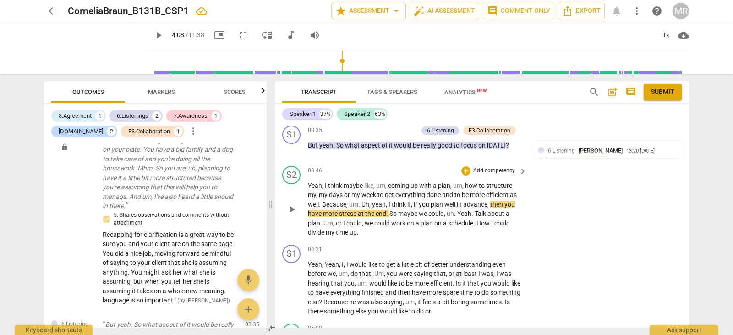
click at [300, 195] on div "play_arrow pause" at bounding box center [296, 209] width 23 height 50
click at [293, 204] on span "play_arrow" at bounding box center [291, 209] width 11 height 11
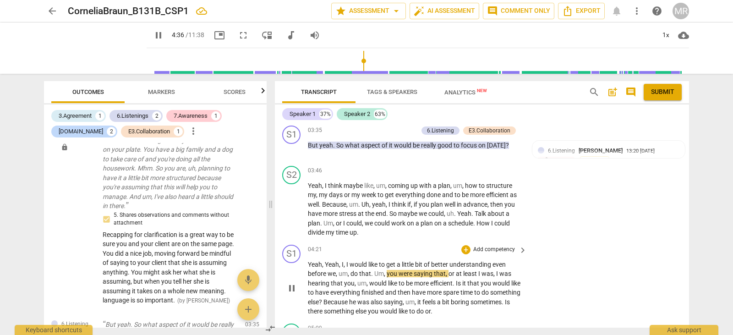
click at [492, 246] on p "Add competency" at bounding box center [495, 250] width 44 height 8
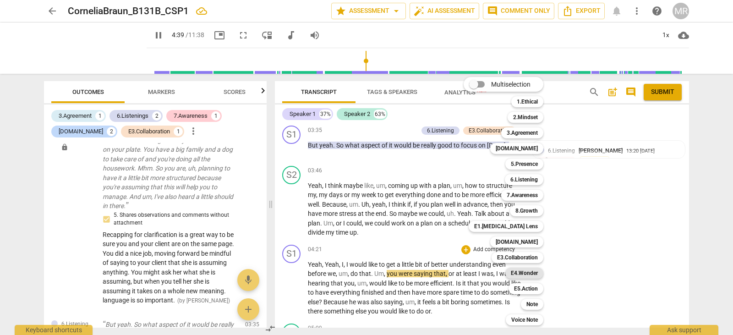
click at [527, 273] on b "E4.Wonder" at bounding box center [524, 273] width 27 height 11
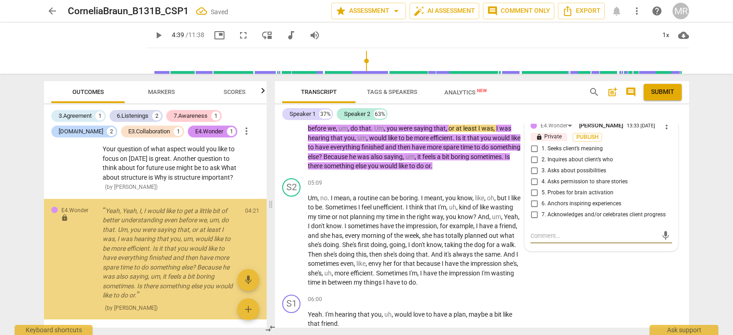
scroll to position [790, 0]
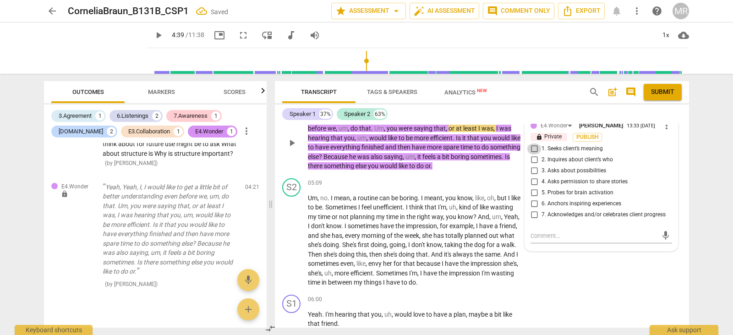
click at [535, 143] on input "1. Seeks client’s meaning" at bounding box center [534, 148] width 15 height 11
click at [565, 231] on textarea at bounding box center [594, 235] width 127 height 9
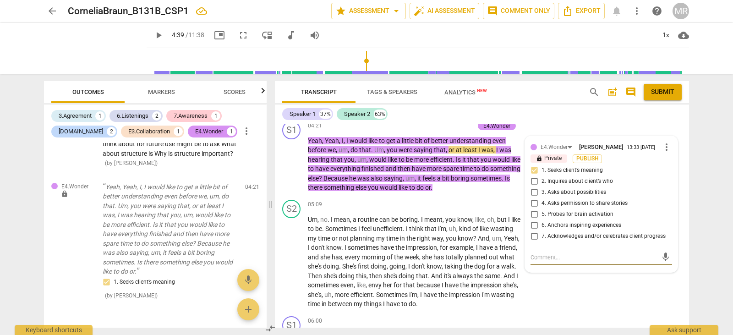
scroll to position [767, 0]
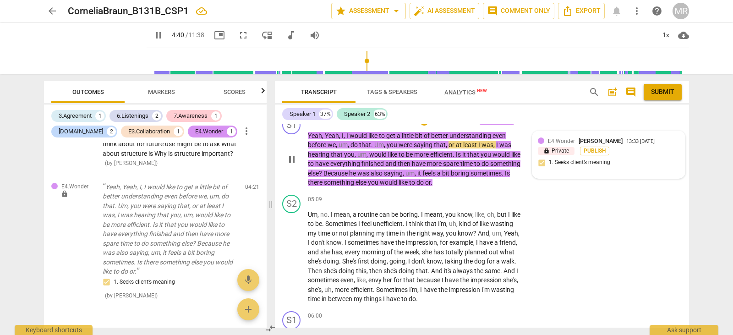
click at [592, 138] on span "[PERSON_NAME]" at bounding box center [601, 141] width 44 height 7
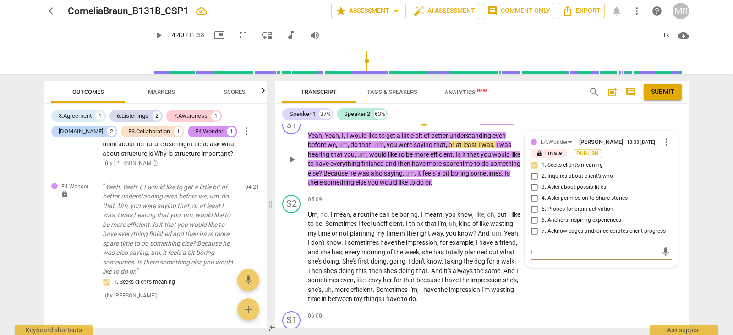
click at [536, 248] on textarea "I" at bounding box center [594, 252] width 127 height 9
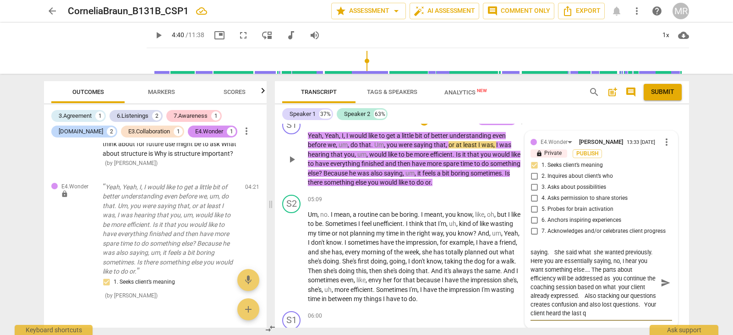
scroll to position [43, 0]
click at [296, 252] on span "play_arrow" at bounding box center [291, 257] width 11 height 11
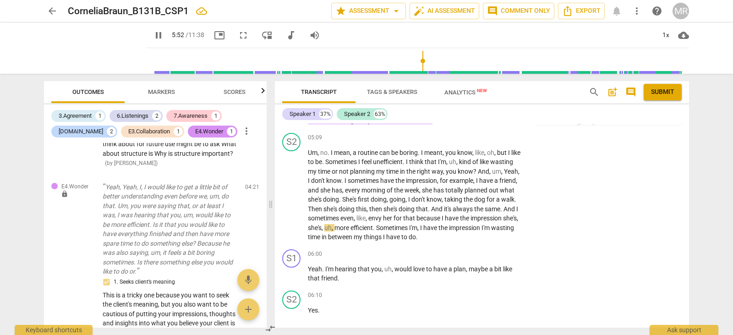
scroll to position [844, 0]
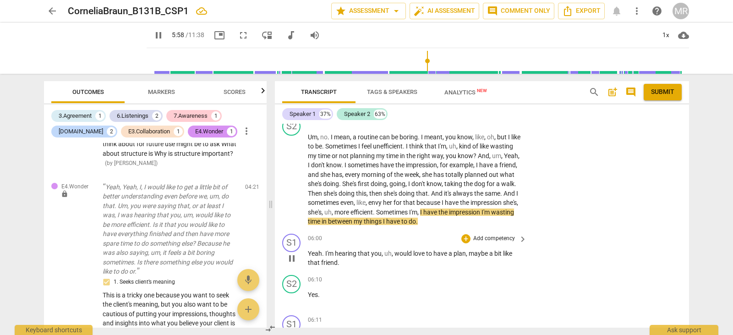
click at [480, 235] on p "Add competency" at bounding box center [495, 239] width 44 height 8
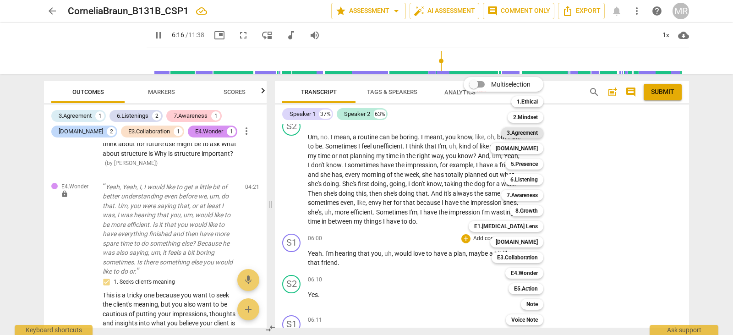
click at [531, 130] on b "3.Agreement" at bounding box center [522, 132] width 31 height 11
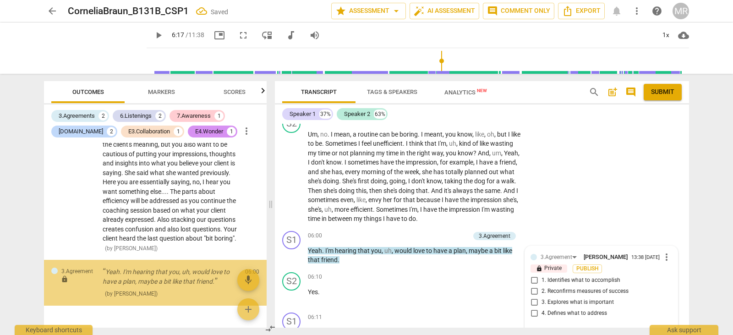
scroll to position [974, 0]
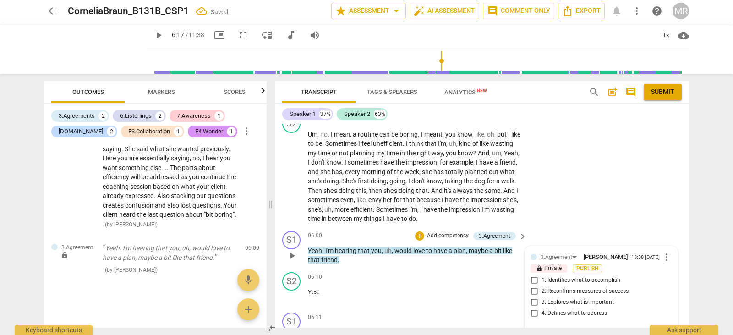
click at [531, 275] on input "1. Identifies what to accomplish" at bounding box center [534, 280] width 15 height 11
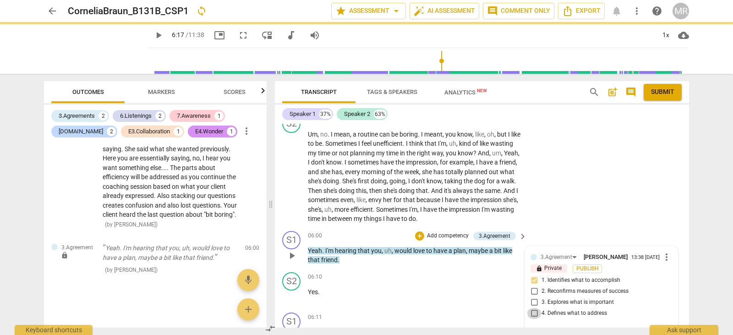
click at [532, 308] on input "4. Defines what to address" at bounding box center [534, 313] width 15 height 11
click at [537, 330] on textarea at bounding box center [594, 334] width 127 height 9
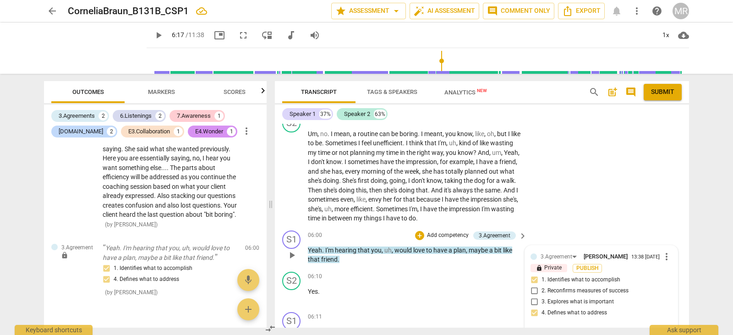
scroll to position [0, 0]
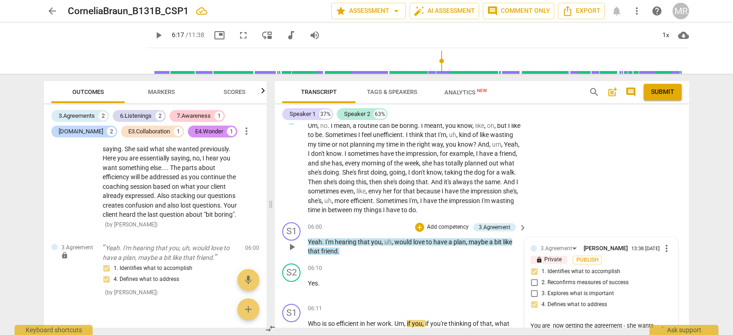
click at [584, 327] on textarea "You are now getting the agreement - she wants to work on a plan -" at bounding box center [594, 329] width 127 height 17
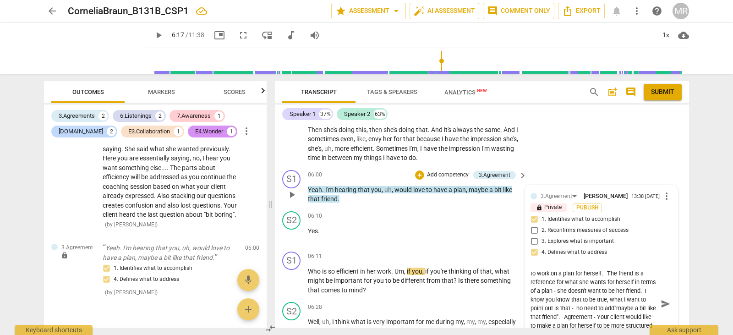
scroll to position [17, 0]
click at [426, 278] on p "Who is so efficient in her work . Um , if you , if you're thinking of that , wh…" at bounding box center [415, 280] width 215 height 28
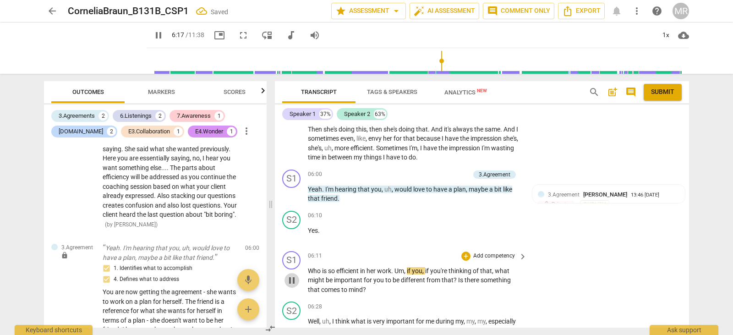
click at [289, 275] on span "pause" at bounding box center [291, 280] width 11 height 11
click at [289, 275] on span "play_arrow" at bounding box center [291, 280] width 11 height 11
click at [485, 252] on p "Add competency" at bounding box center [495, 256] width 44 height 8
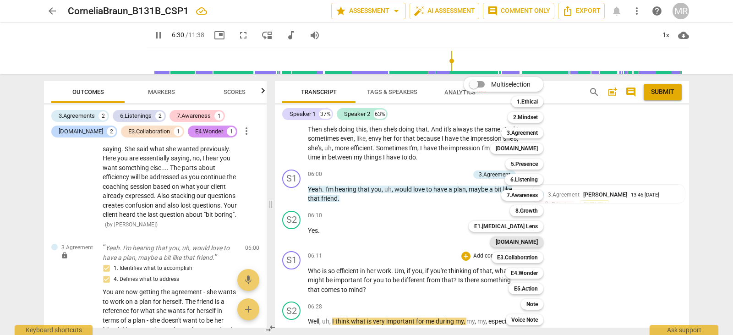
click at [537, 242] on b "[DOMAIN_NAME]" at bounding box center [517, 242] width 42 height 11
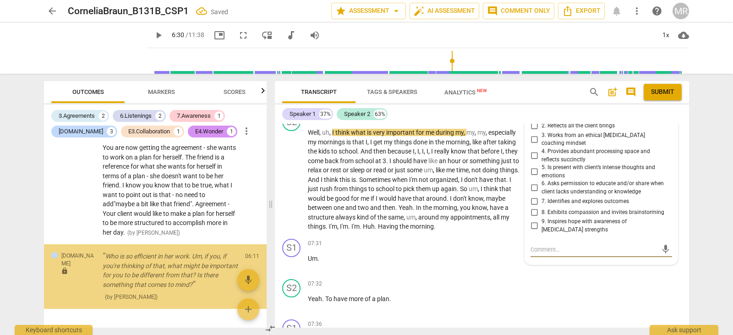
scroll to position [1145, 0]
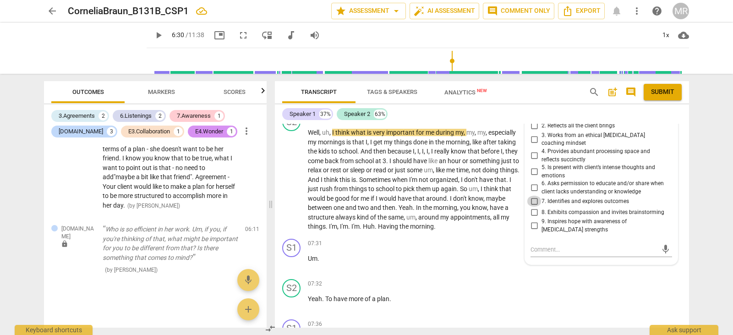
click at [531, 196] on input "7. Identifies and explores outcomes" at bounding box center [534, 201] width 15 height 11
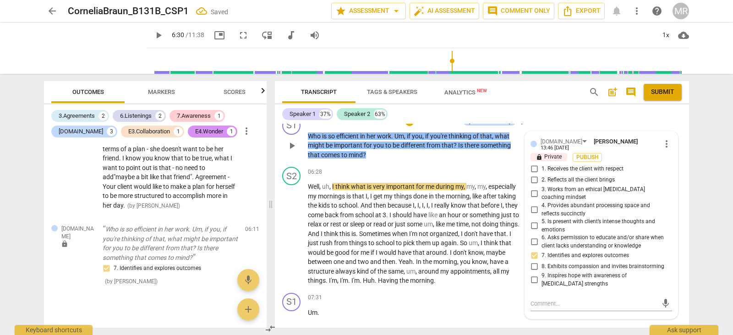
scroll to position [1042, 0]
click at [533, 176] on input "2. Reflects all the client brings" at bounding box center [534, 181] width 15 height 11
click at [532, 221] on input "5. Is present with client’s intense thoughts and emotions" at bounding box center [534, 226] width 15 height 11
click at [539, 300] on textarea at bounding box center [594, 304] width 127 height 9
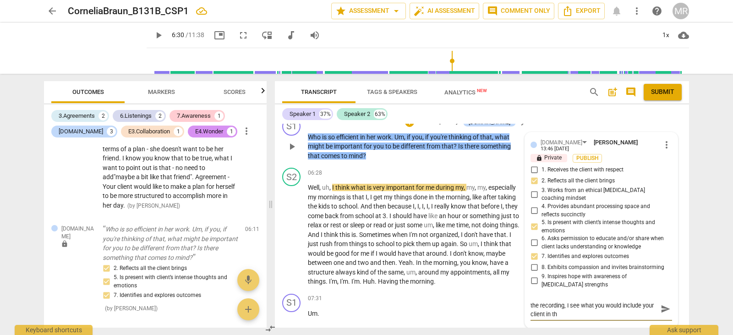
scroll to position [0, 0]
click at [561, 300] on textarea "Since you introduced the "friend" comparison in the recording, I see what you w…" at bounding box center [594, 313] width 127 height 26
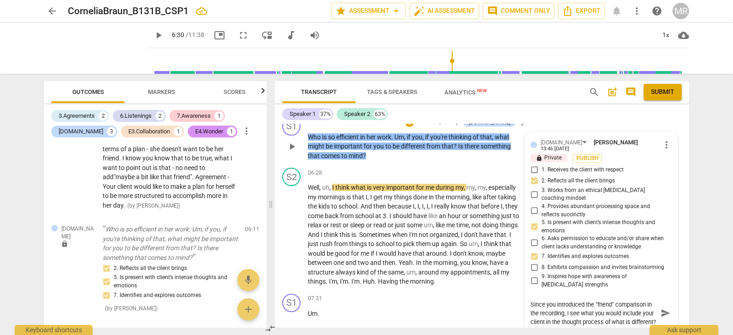
click at [570, 303] on div "Since you introduced the "friend" comparison in the recording, I see what you w…" at bounding box center [602, 313] width 142 height 32
click at [567, 300] on textarea "Since you introduced the "friend" comparison in the recording, I see what you w…" at bounding box center [594, 313] width 127 height 26
drag, startPoint x: 567, startPoint y: 297, endPoint x: 506, endPoint y: 275, distance: 64.7
click at [506, 275] on p "Well , uh , I think what is very important for me during my , my , my , especia…" at bounding box center [415, 235] width 215 height 104
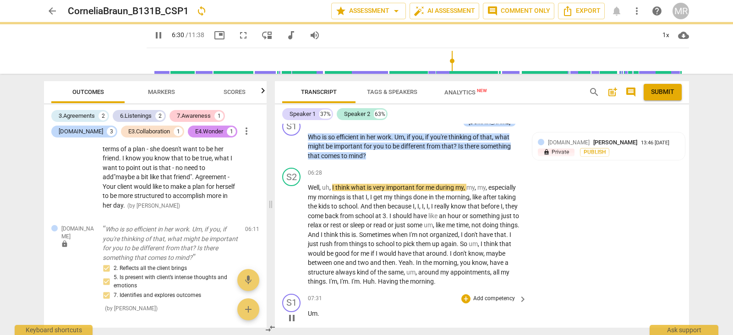
click at [577, 298] on div "S1 play_arrow pause 07:31 + Add competency keyboard_arrow_right Um ." at bounding box center [482, 310] width 414 height 40
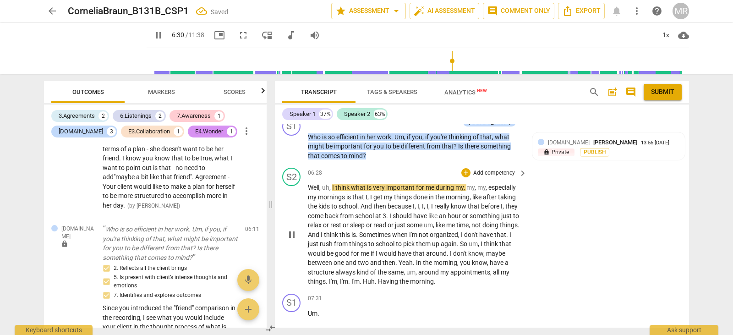
click at [503, 250] on span "maybe" at bounding box center [495, 253] width 19 height 7
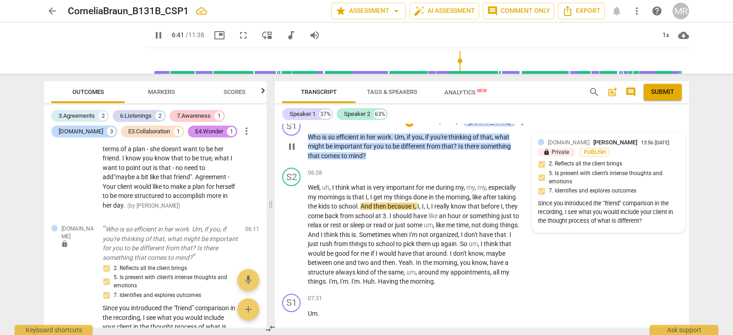
click at [568, 139] on span "[DOMAIN_NAME]" at bounding box center [569, 142] width 42 height 6
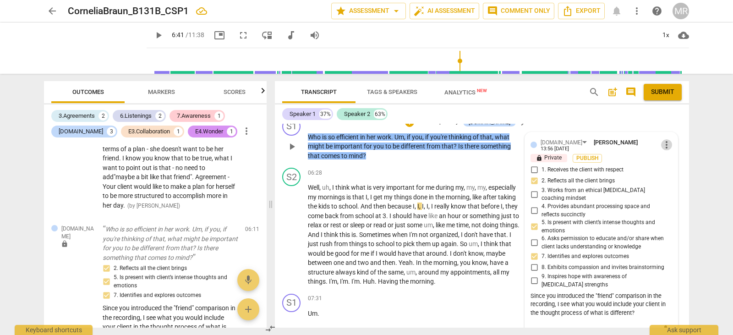
click at [661, 139] on span "more_vert" at bounding box center [666, 144] width 11 height 11
click at [670, 133] on li "Edit" at bounding box center [674, 133] width 32 height 17
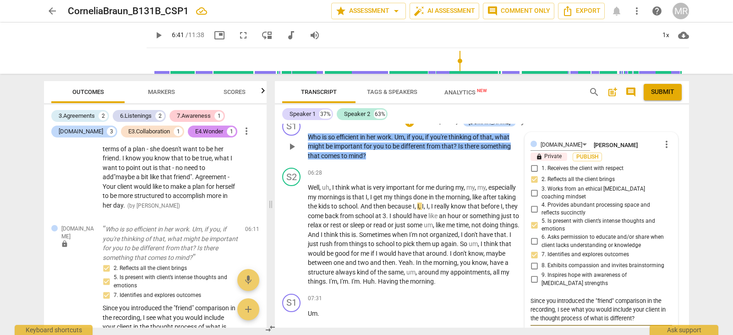
click at [645, 297] on textarea "Since you introduced the "friend" comparison in the recording, I see what you w…" at bounding box center [602, 310] width 142 height 26
click at [641, 303] on div "Since you introduced the "friend" comparison in the recording, I see what you w…" at bounding box center [602, 310] width 142 height 32
click at [638, 297] on textarea "Since you introduced the "friend" comparison in the recording, I see what you w…" at bounding box center [602, 310] width 142 height 26
click at [638, 298] on textarea "Since you introduced the "friend" comparison in the recording, I see what you w…" at bounding box center [602, 310] width 142 height 26
drag, startPoint x: 593, startPoint y: 292, endPoint x: 581, endPoint y: 292, distance: 11.9
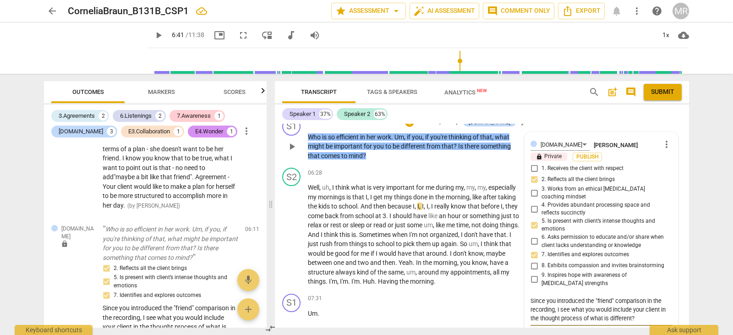
click at [581, 297] on textarea "Since you introduced the "friend" comparison in the recording, I see what you w…" at bounding box center [602, 310] width 142 height 26
drag, startPoint x: 571, startPoint y: 292, endPoint x: 584, endPoint y: 291, distance: 12.8
click at [584, 297] on textarea "Since you introduced the "friend" comparison in the recording, I see what you w…" at bounding box center [602, 310] width 142 height 26
click at [638, 297] on textarea "Since you introduced the "friend" comparison in the recording, I see why you wo…" at bounding box center [602, 310] width 142 height 26
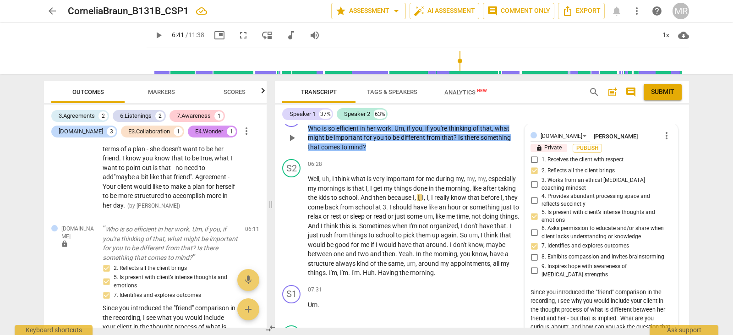
click at [646, 317] on textarea "Since you introduced the "friend" comparison in the recording, I see why you wo…" at bounding box center [602, 318] width 142 height 61
click at [457, 281] on div "S1 play_arrow pause 07:31 + Add competency keyboard_arrow_right Um ." at bounding box center [482, 301] width 414 height 40
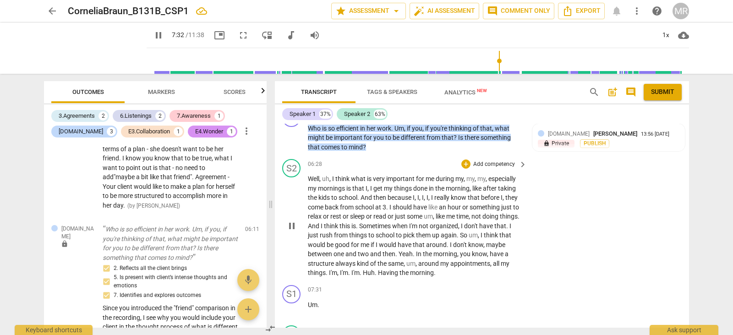
scroll to position [1258, 0]
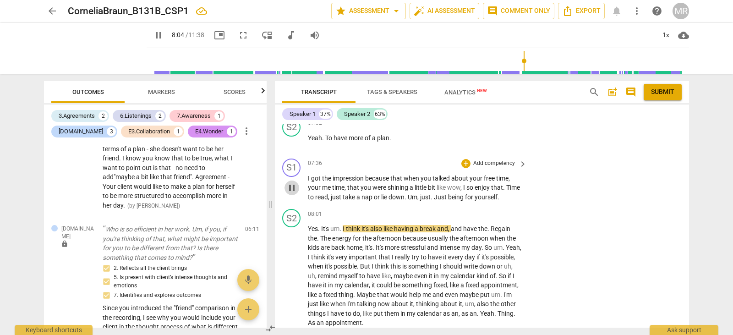
click at [293, 182] on span "pause" at bounding box center [291, 187] width 11 height 11
